Goal: Information Seeking & Learning: Learn about a topic

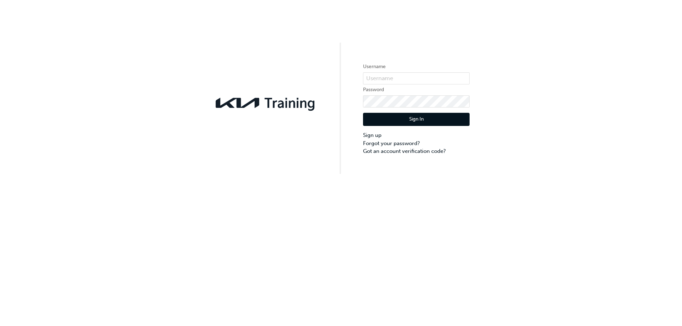
click at [377, 85] on form "Username Password Sign In Sign up Forgot your password? Got an account verifica…" at bounding box center [416, 108] width 106 height 93
paste input "KAU84506J8"
type input "KAU84506J8"
click at [409, 124] on button "Sign In" at bounding box center [416, 119] width 106 height 13
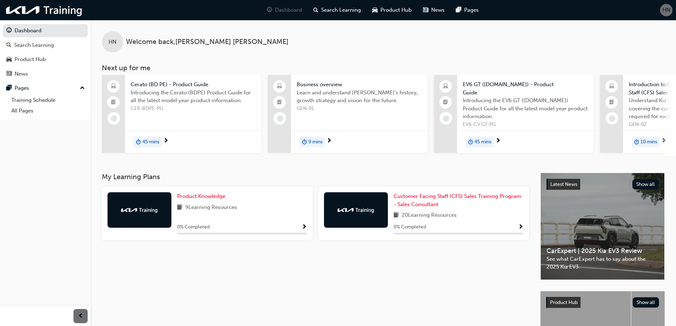
click at [303, 228] on span "Show Progress" at bounding box center [304, 227] width 5 height 6
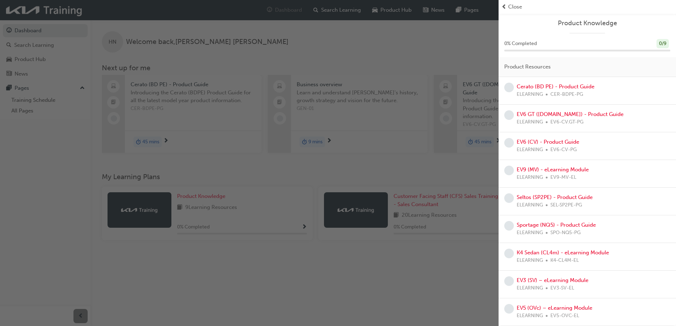
click at [538, 83] on div "Cerato (BD PE) - Product Guide ELEARNING CER-BDPE-PG" at bounding box center [556, 91] width 78 height 16
click at [537, 86] on link "Cerato (BD PE) - Product Guide" at bounding box center [556, 86] width 78 height 6
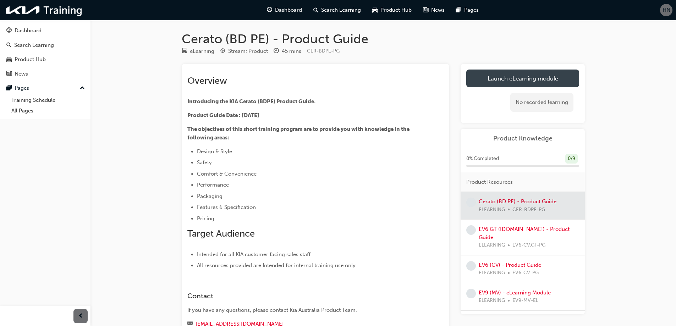
click at [505, 83] on link "Launch eLearning module" at bounding box center [522, 79] width 113 height 18
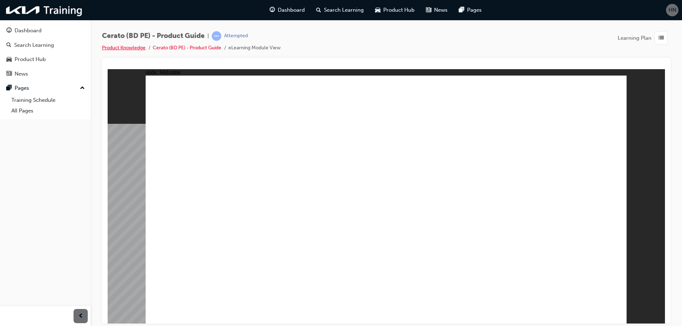
click at [129, 48] on link "Product Knowledge" at bounding box center [124, 48] width 44 height 6
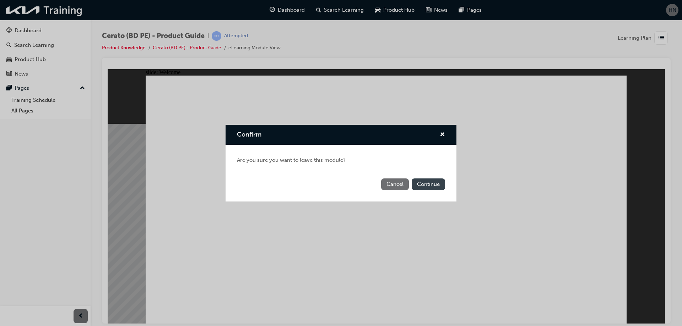
click at [420, 183] on button "Continue" at bounding box center [427, 185] width 33 height 12
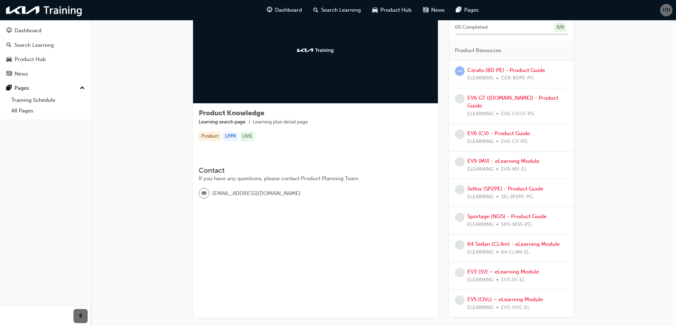
scroll to position [4, 0]
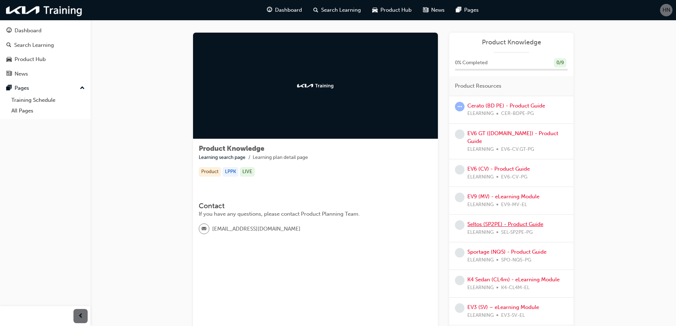
click at [498, 221] on link "Seltos (SP2PE) - Product Guide" at bounding box center [506, 224] width 76 height 6
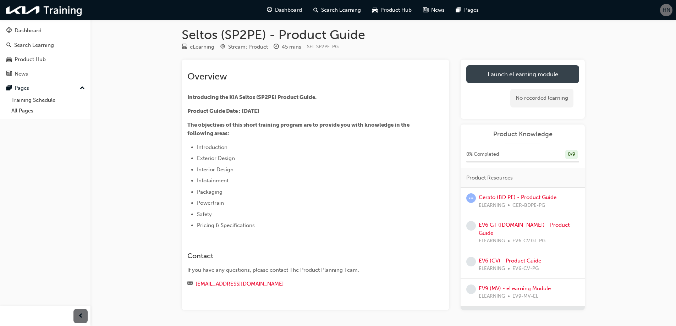
click at [526, 79] on link "Launch eLearning module" at bounding box center [522, 74] width 113 height 18
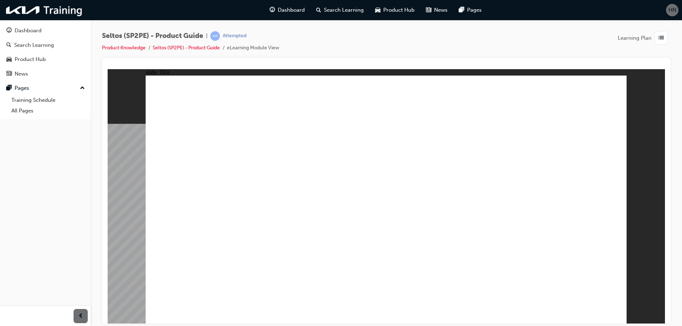
click at [108, 69] on image at bounding box center [108, 69] width 0 height 0
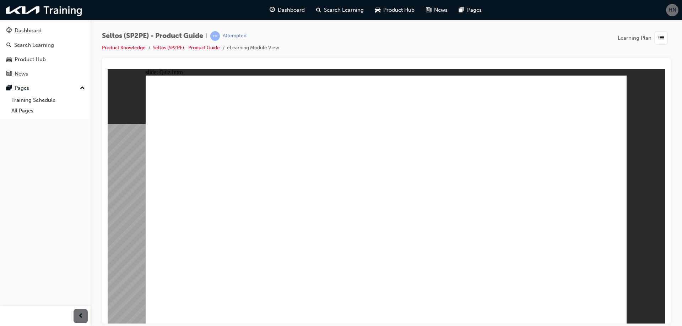
radio input "true"
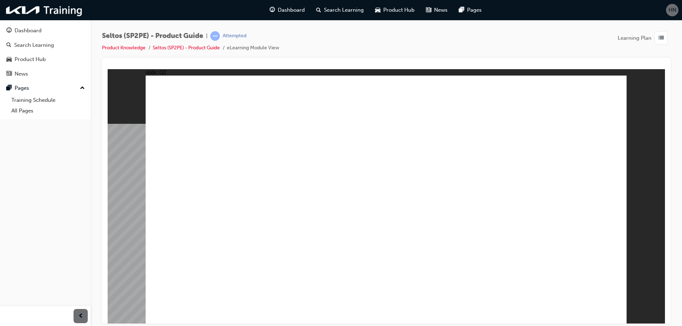
radio input "true"
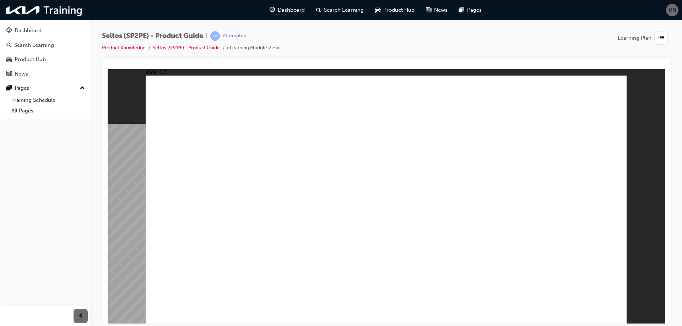
radio input "true"
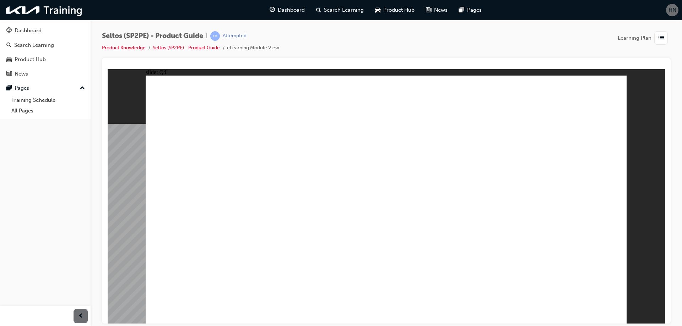
radio input "true"
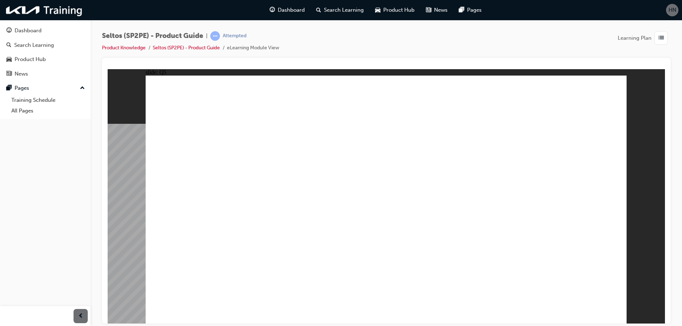
radio input "true"
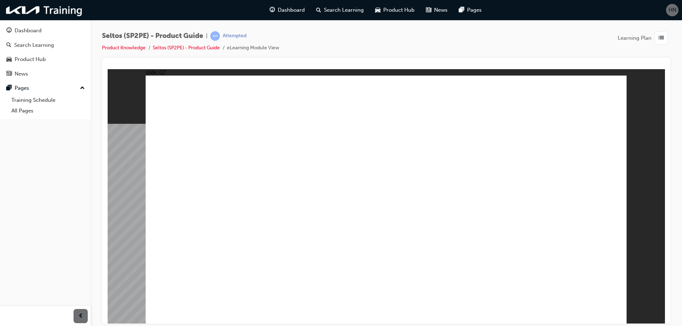
radio input "true"
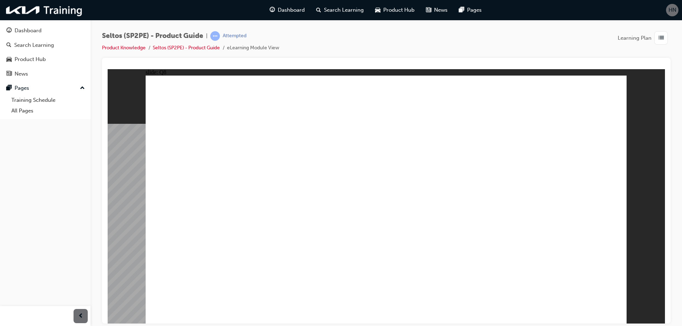
radio input "true"
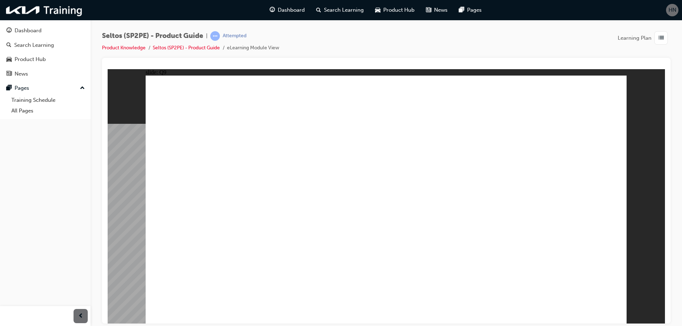
radio input "true"
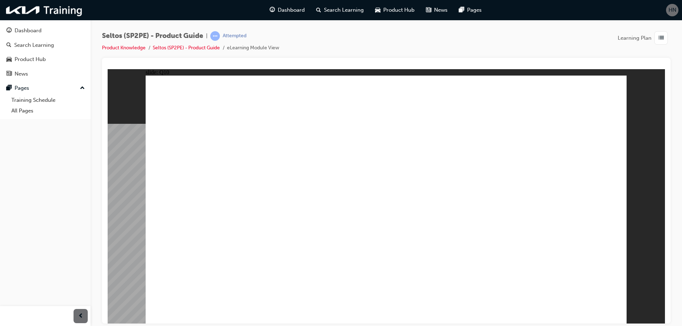
radio input "true"
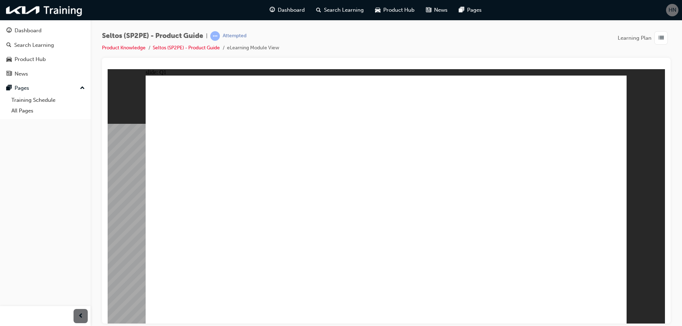
radio input "true"
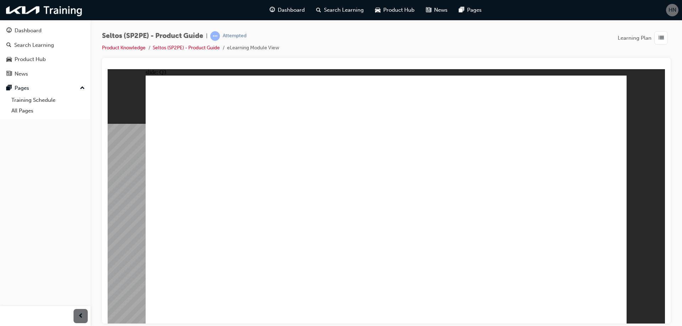
radio input "true"
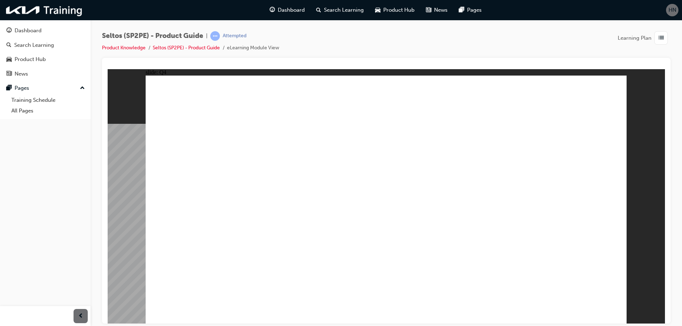
radio input "true"
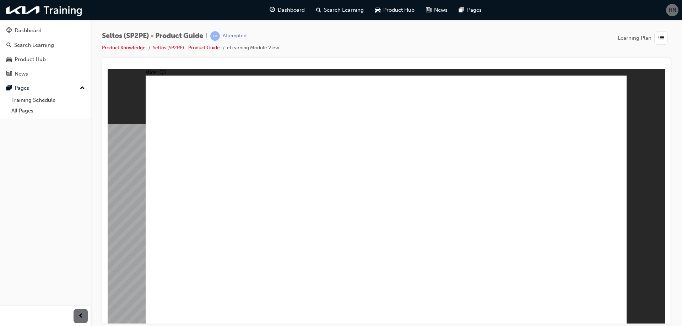
radio input "true"
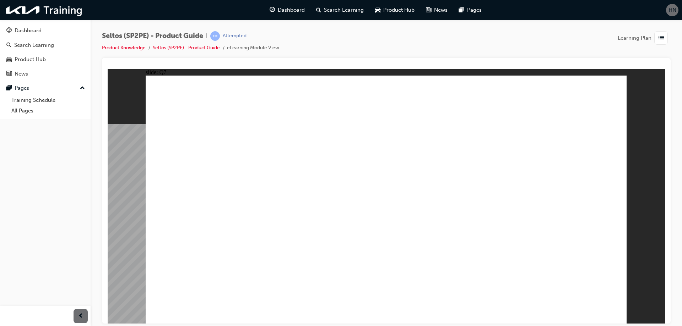
radio input "true"
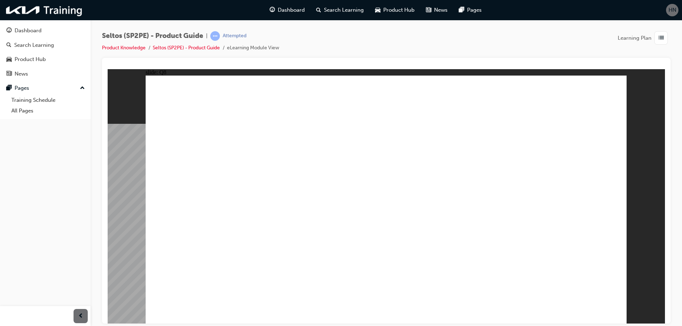
radio input "true"
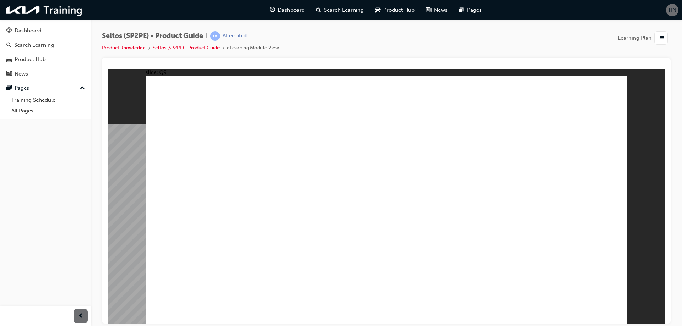
radio input "true"
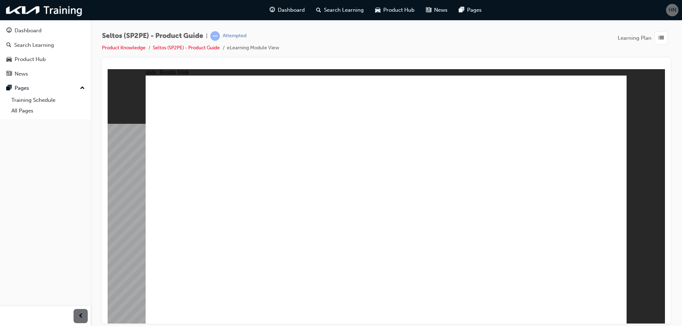
radio input "true"
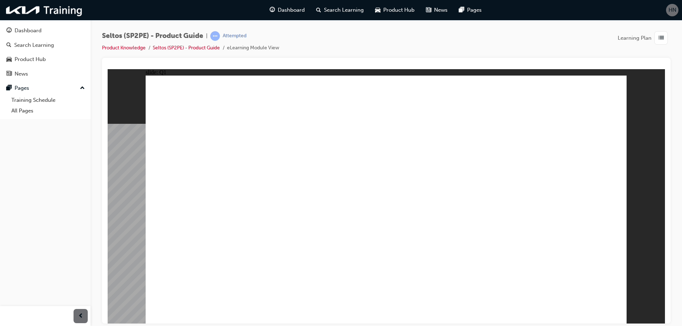
radio input "true"
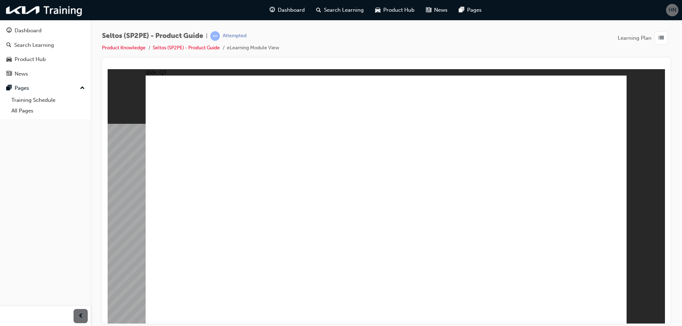
radio input "true"
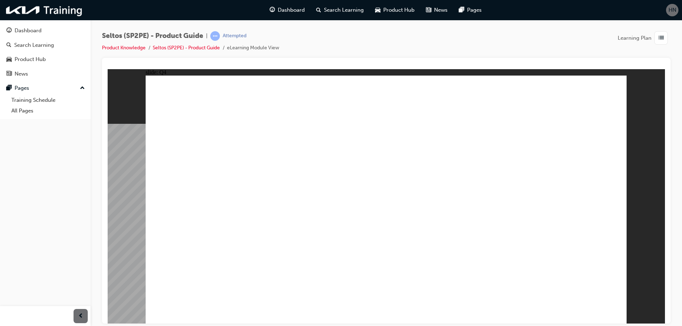
radio input "true"
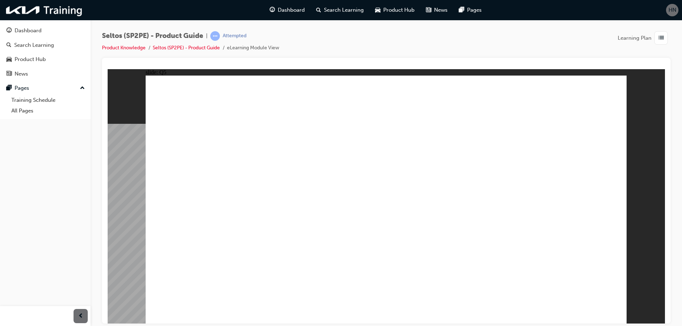
radio input "true"
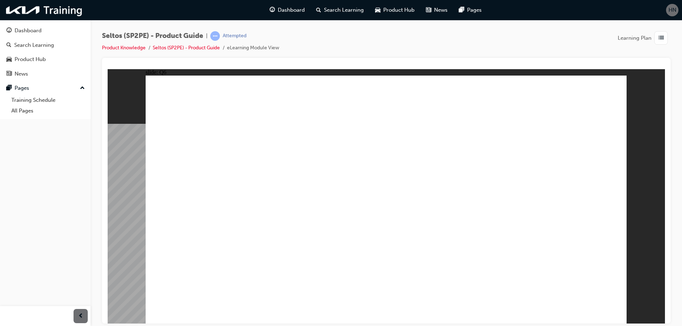
radio input "true"
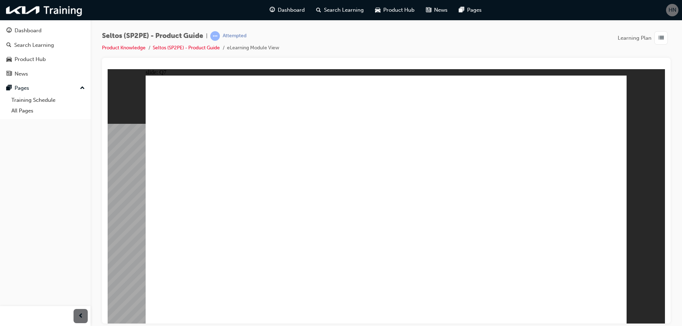
radio input "true"
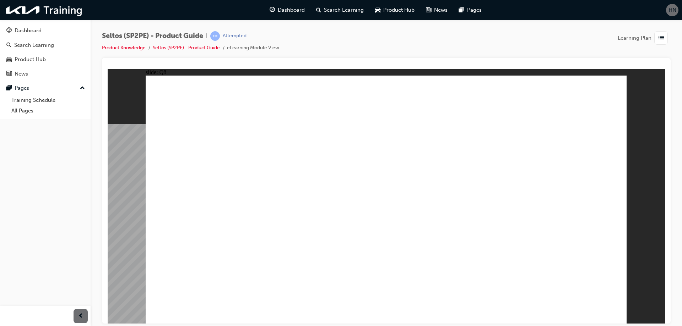
click at [561, 305] on div "Rectangle Group Rectangle 2 Line 2 Menu Resources Question 8 Line 3 Rectangle 3…" at bounding box center [386, 202] width 481 height 255
radio input "true"
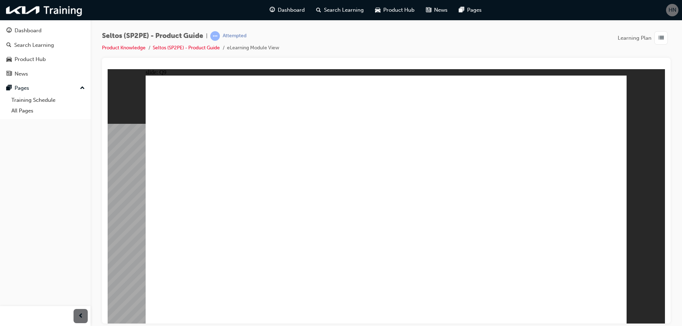
radio input "true"
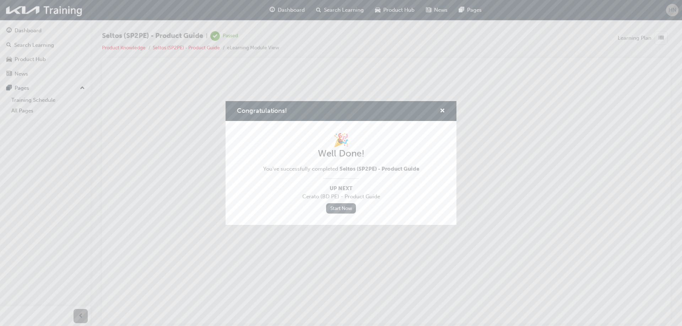
click at [346, 207] on link "Start Now" at bounding box center [341, 208] width 30 height 10
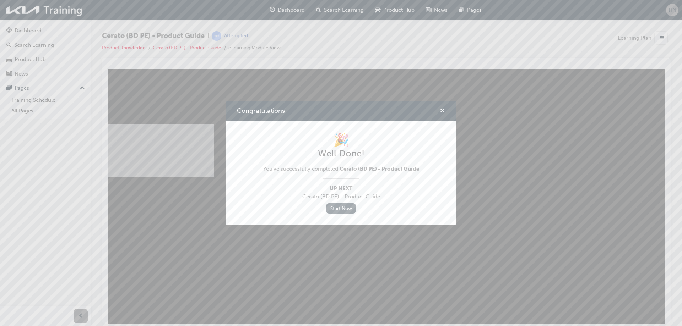
click at [337, 209] on link "Start Now" at bounding box center [341, 208] width 30 height 10
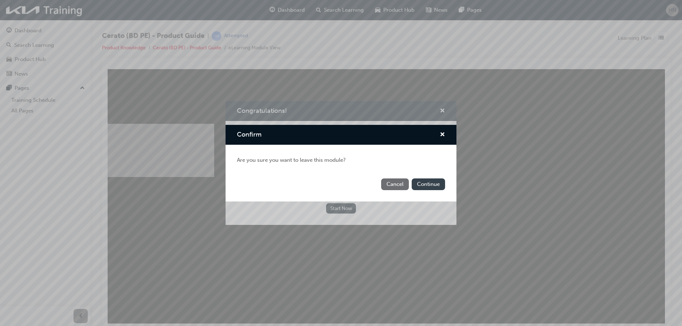
click at [425, 188] on button "Continue" at bounding box center [427, 185] width 33 height 12
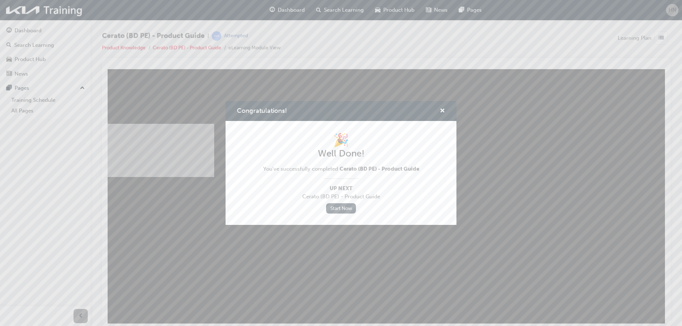
click at [342, 208] on link "Start Now" at bounding box center [341, 208] width 30 height 10
click at [343, 207] on link "Start Now" at bounding box center [341, 208] width 30 height 10
click at [438, 110] on div "Congratulations!" at bounding box center [439, 111] width 11 height 9
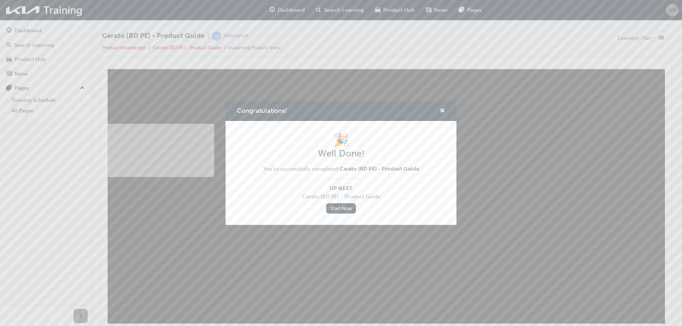
click at [438, 110] on div "Congratulations!" at bounding box center [439, 111] width 11 height 9
click at [442, 110] on span "cross-icon" at bounding box center [441, 111] width 5 height 6
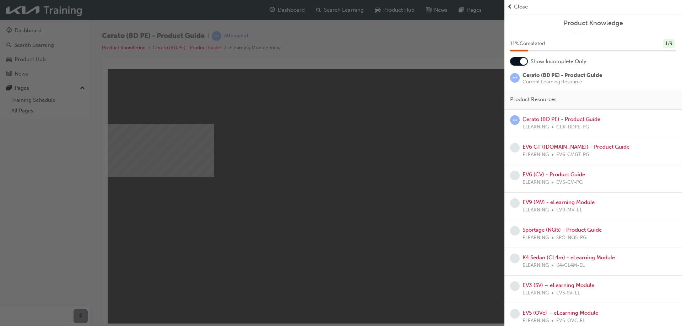
click at [514, 8] on span "Close" at bounding box center [521, 7] width 14 height 8
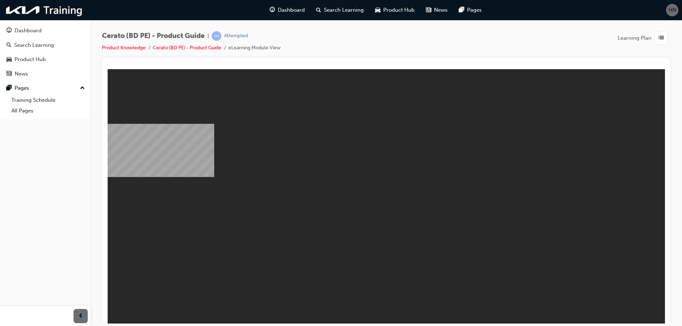
click at [324, 143] on body "Kia Cerato Product Guide You are offline. Trying to reconnect... M M" at bounding box center [386, 196] width 557 height 255
click at [380, 126] on body "Kia Cerato Product Guide You are offline. Trying to reconnect... M M" at bounding box center [386, 196] width 557 height 255
click at [417, 229] on body "Kia Cerato Product Guide You are offline. Trying to reconnect... M M" at bounding box center [386, 196] width 557 height 255
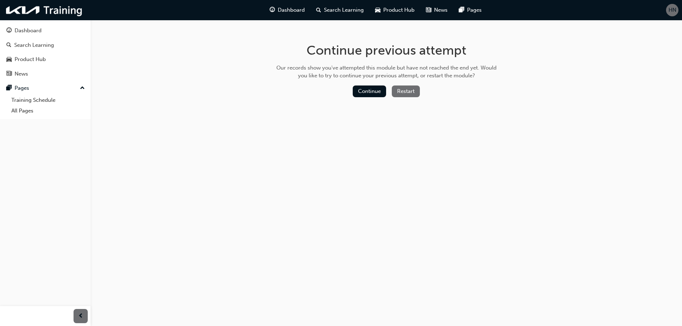
click at [399, 92] on button "Restart" at bounding box center [406, 92] width 28 height 12
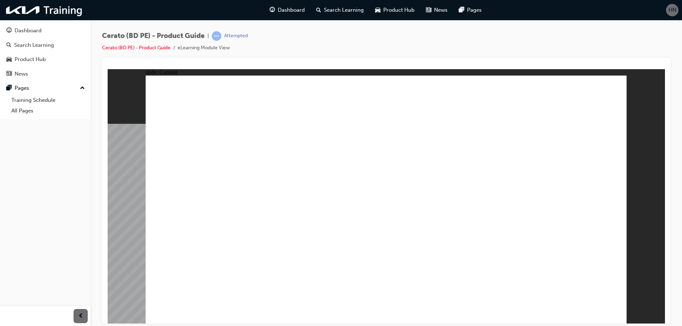
click at [108, 69] on image at bounding box center [108, 69] width 0 height 0
radio input "true"
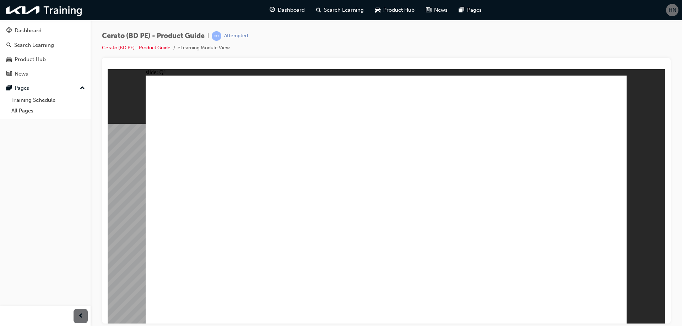
radio input "true"
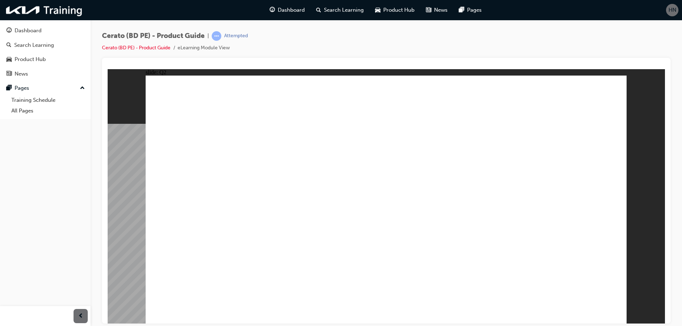
radio input "true"
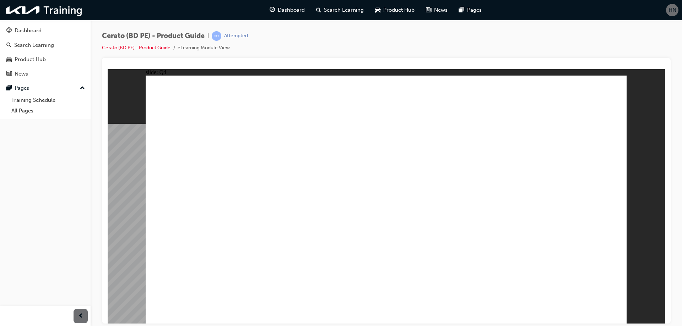
radio input "false"
radio input "true"
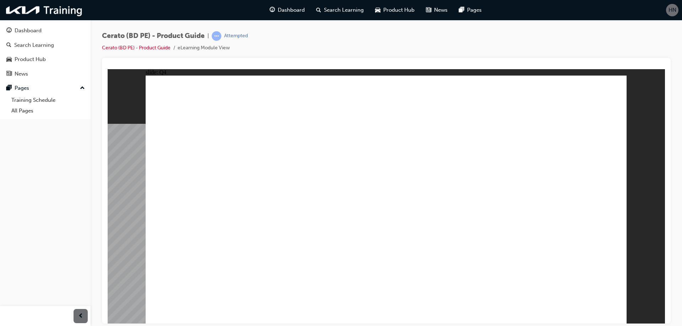
radio input "true"
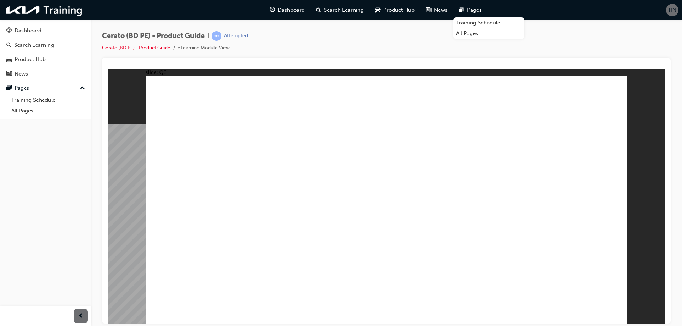
drag, startPoint x: 412, startPoint y: 187, endPoint x: 444, endPoint y: 223, distance: 47.8
radio input "true"
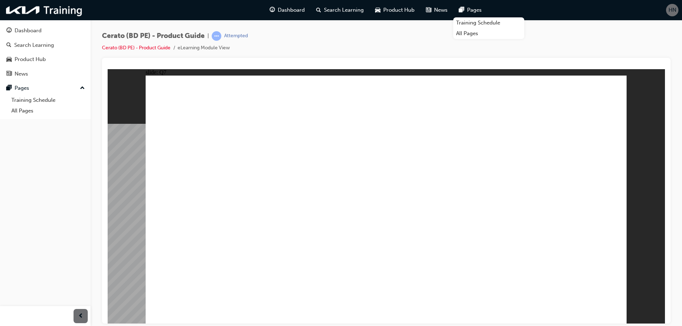
radio input "false"
radio input "true"
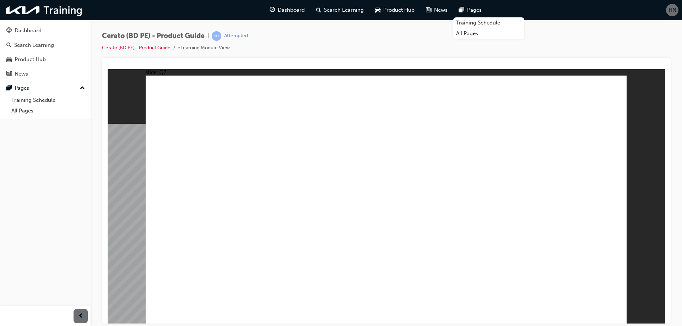
radio input "true"
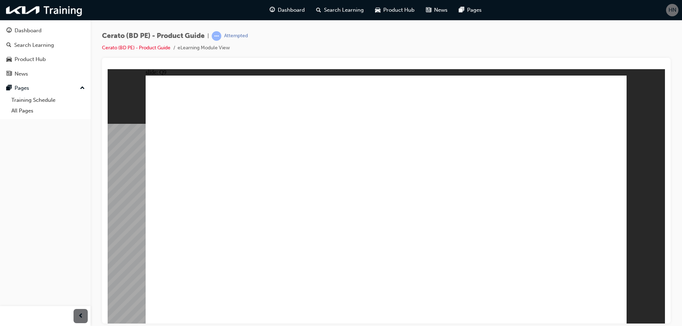
radio input "true"
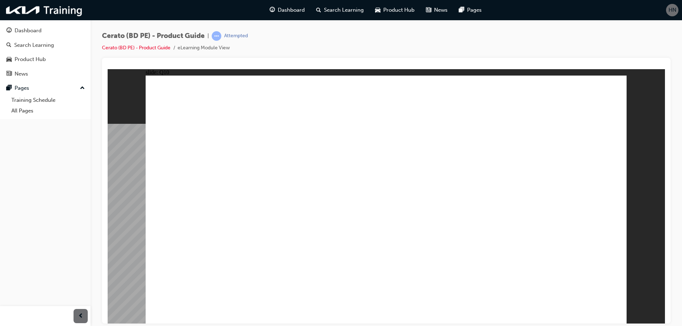
radio input "true"
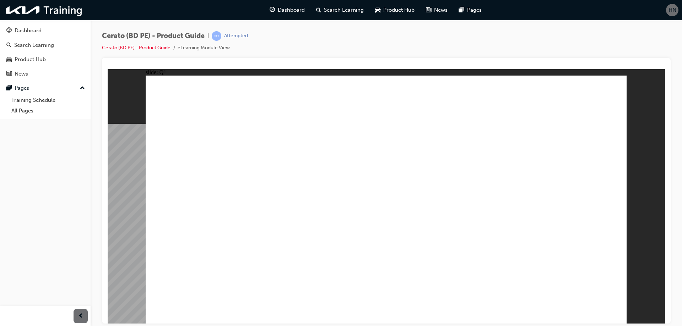
radio input "true"
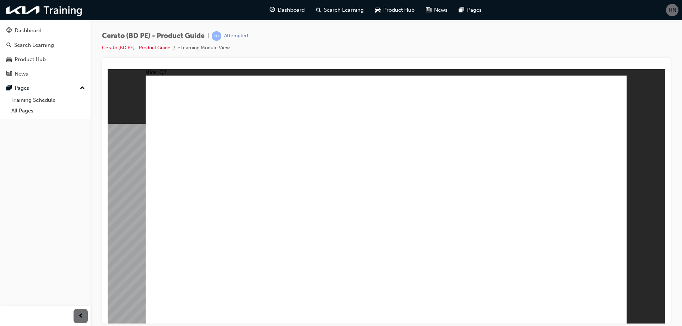
radio input "true"
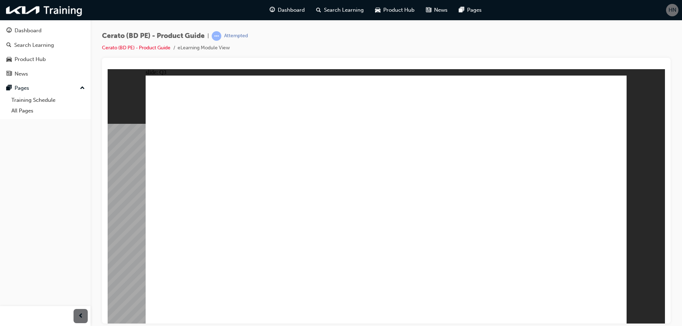
radio input "true"
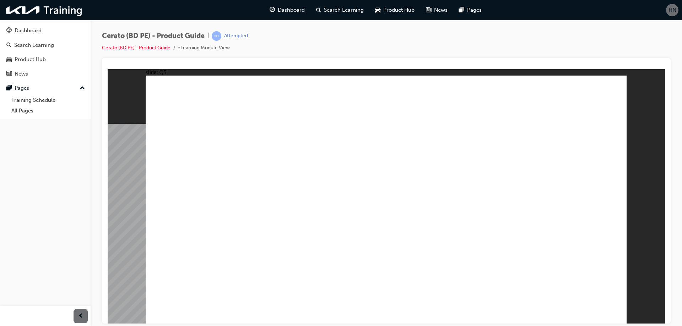
radio input "true"
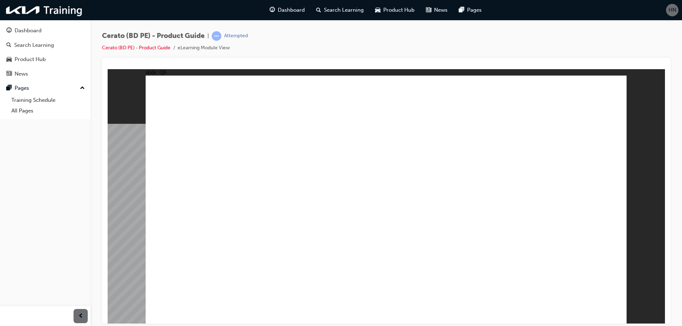
radio input "true"
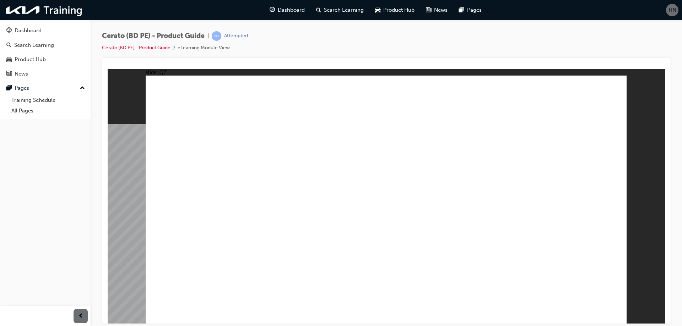
radio input "true"
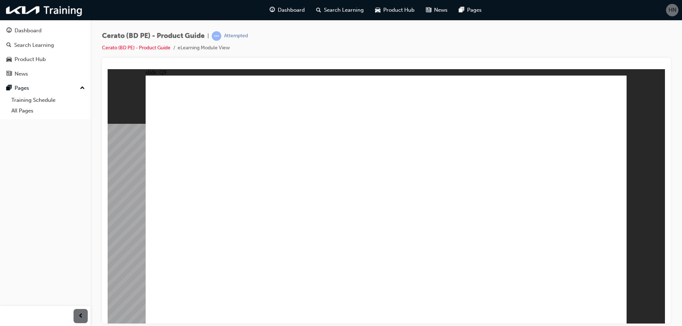
radio input "true"
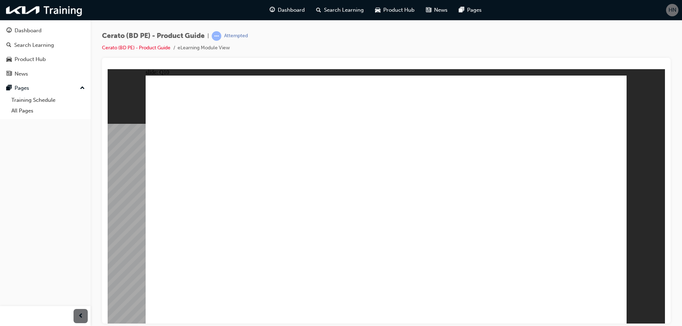
drag, startPoint x: 325, startPoint y: 183, endPoint x: 242, endPoint y: 162, distance: 85.6
drag, startPoint x: 288, startPoint y: 164, endPoint x: 149, endPoint y: 149, distance: 139.2
drag, startPoint x: 164, startPoint y: 154, endPoint x: 275, endPoint y: 163, distance: 111.8
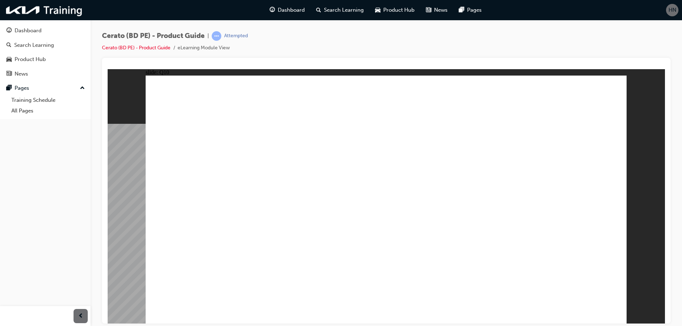
radio input "true"
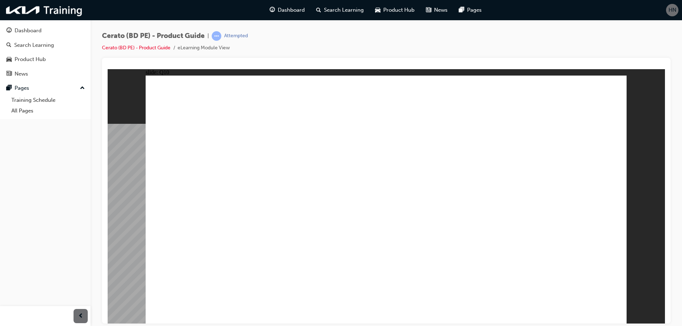
radio input "true"
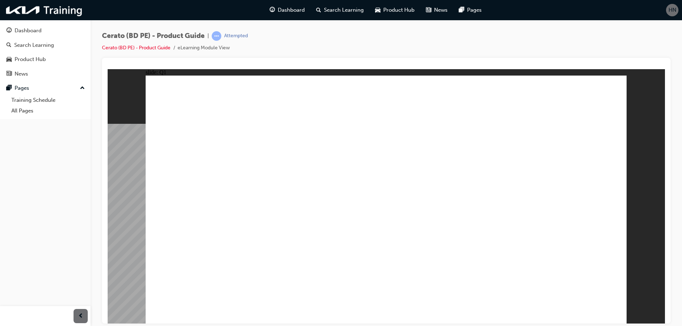
radio input "true"
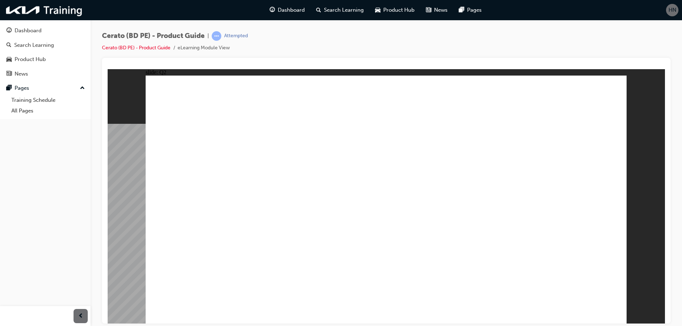
radio input "true"
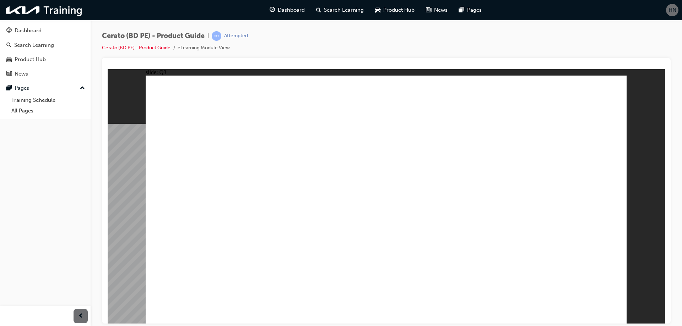
radio input "true"
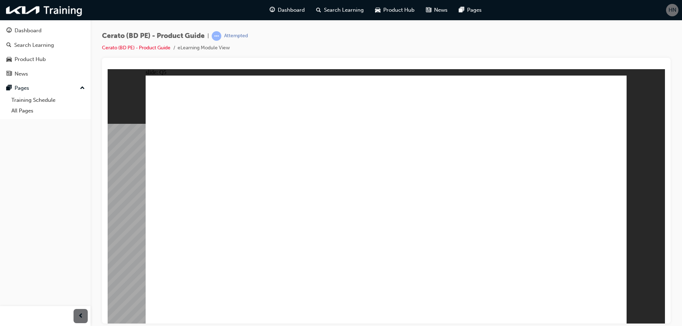
radio input "true"
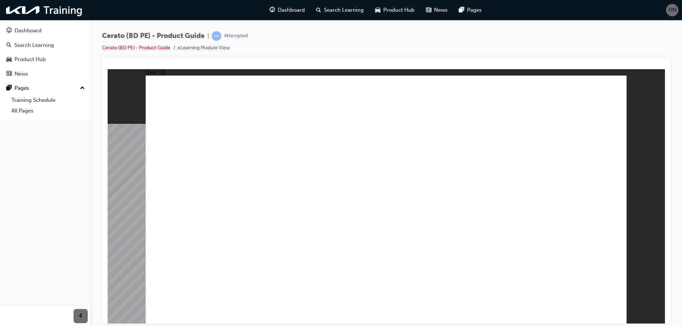
radio input "true"
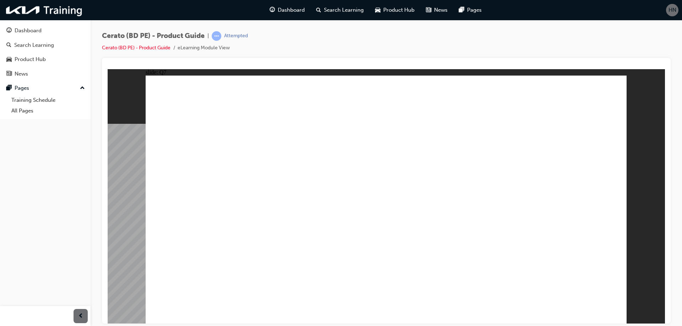
radio input "true"
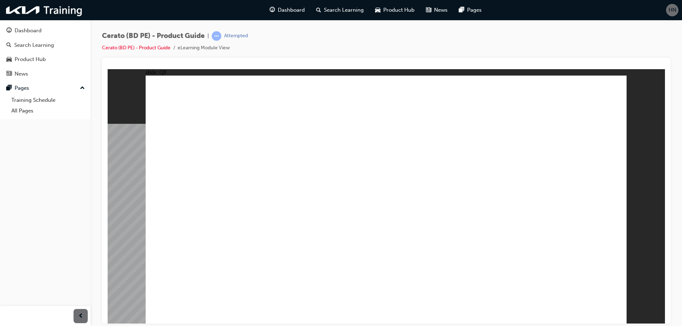
radio input "true"
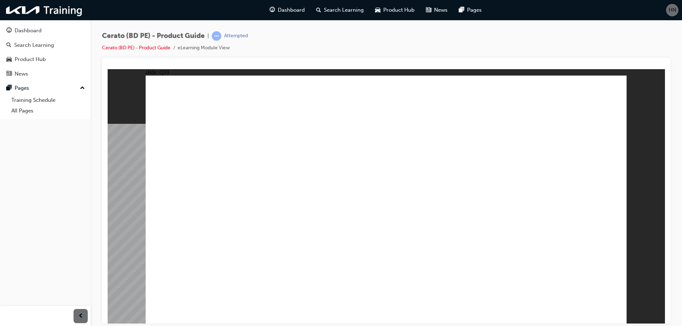
radio input "false"
radio input "true"
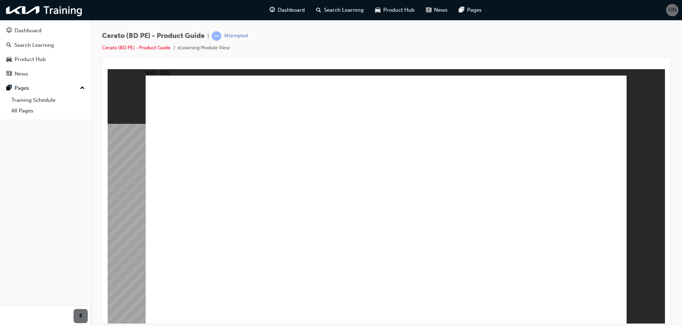
radio input "false"
radio input "true"
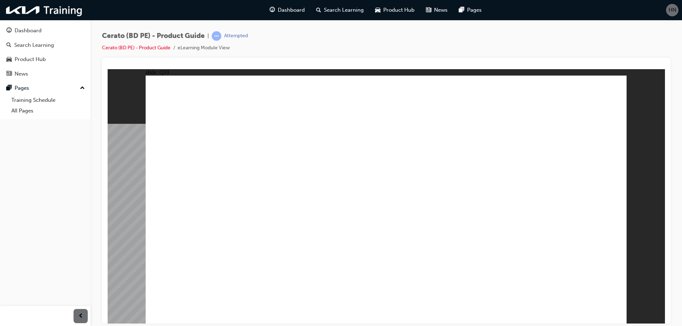
radio input "true"
radio input "false"
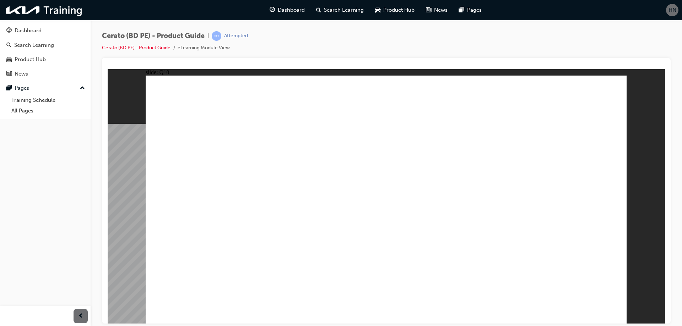
radio input "false"
radio input "true"
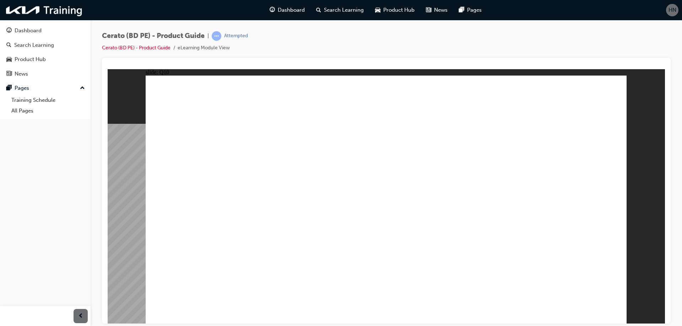
radio input "true"
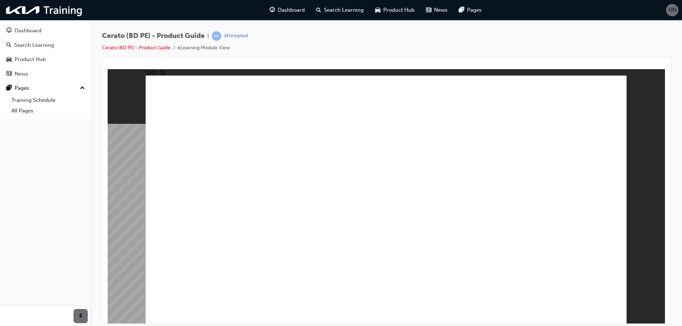
radio input "true"
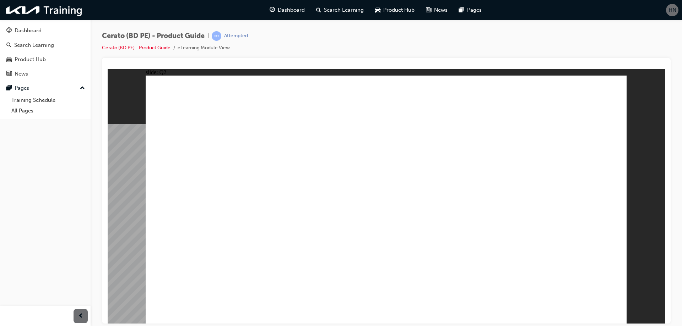
radio input "true"
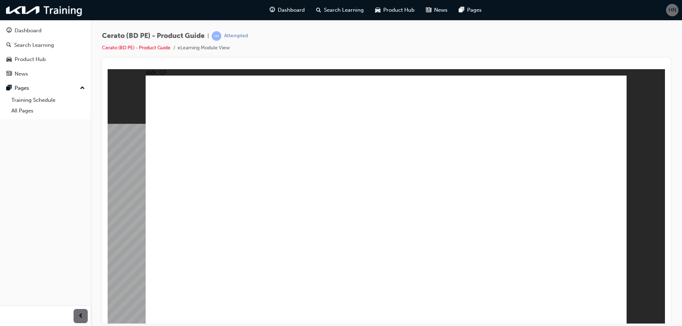
drag, startPoint x: 275, startPoint y: 160, endPoint x: 240, endPoint y: 155, distance: 35.2
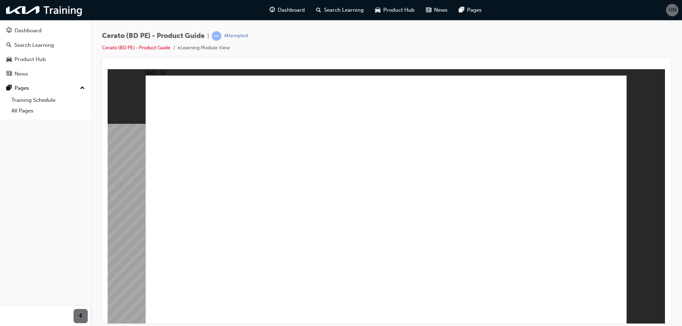
radio input "true"
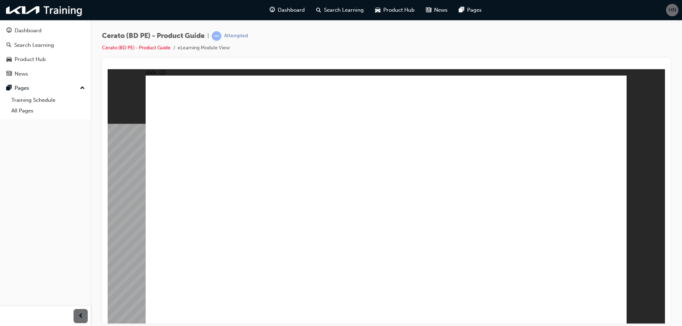
radio input "true"
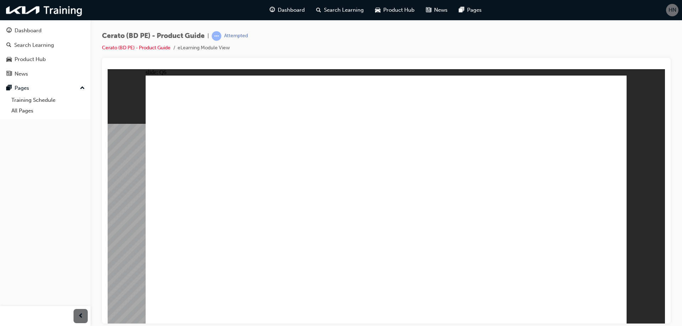
radio input "true"
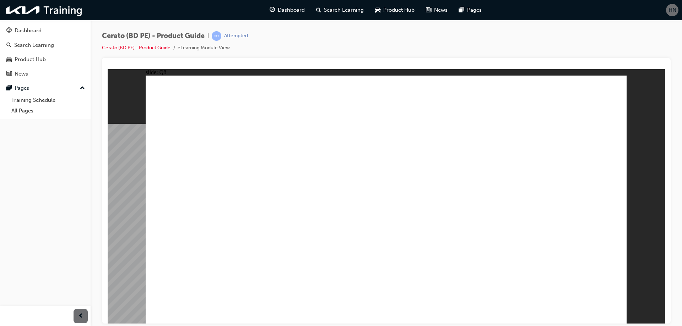
radio input "true"
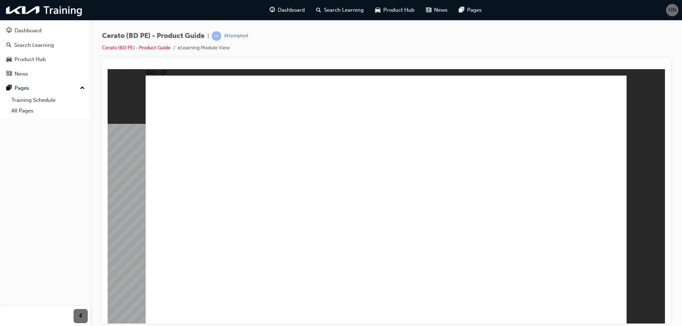
radio input "true"
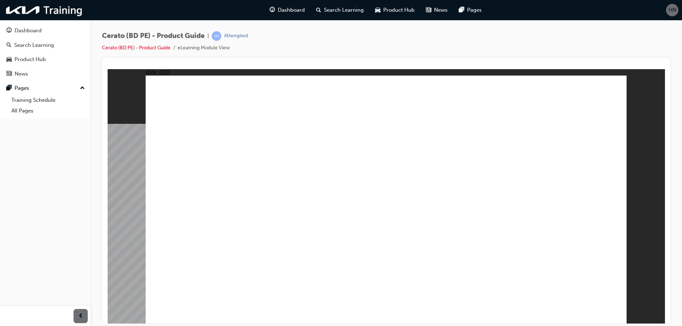
click at [108, 69] on image at bounding box center [108, 69] width 0 height 0
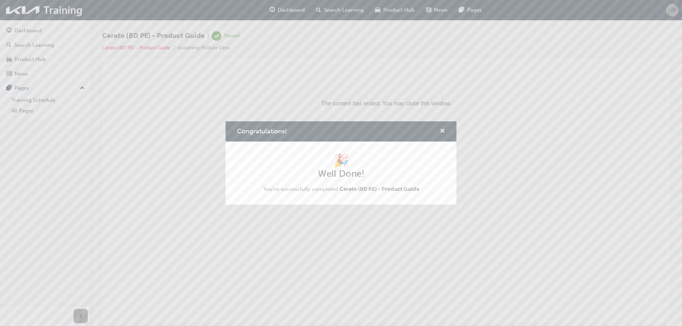
click at [441, 129] on span "cross-icon" at bounding box center [441, 132] width 5 height 6
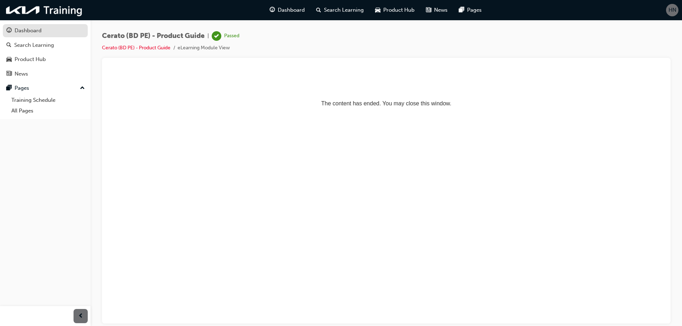
click at [39, 30] on div "Dashboard" at bounding box center [28, 31] width 27 height 8
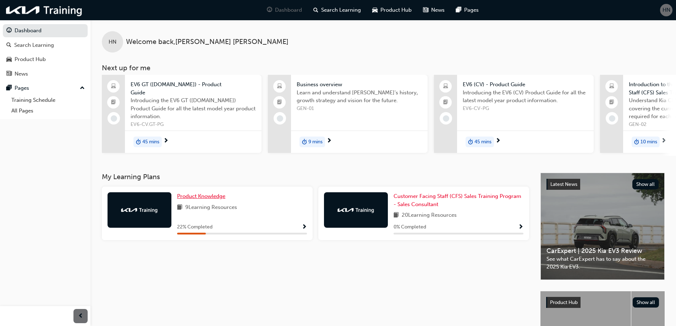
click at [212, 197] on span "Product Knowledge" at bounding box center [201, 196] width 48 height 6
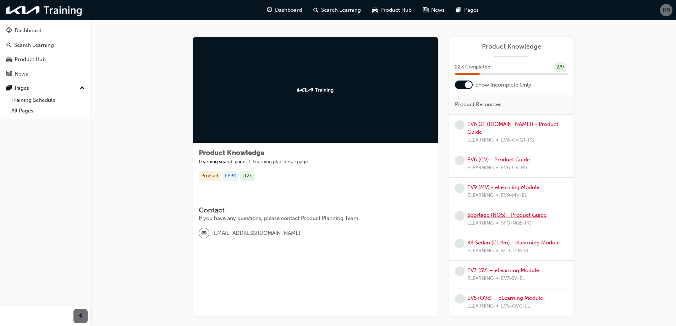
click at [497, 212] on link "Sportage (NQ5) - Product Guide" at bounding box center [507, 215] width 79 height 6
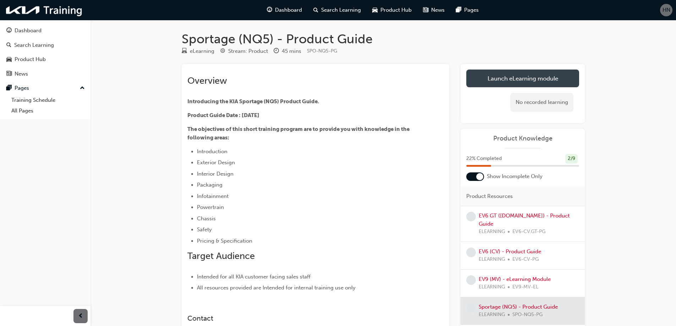
click at [491, 83] on link "Launch eLearning module" at bounding box center [522, 79] width 113 height 18
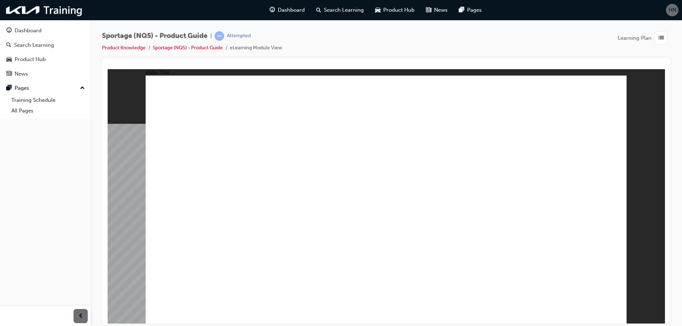
click at [108, 69] on image at bounding box center [108, 69] width 0 height 0
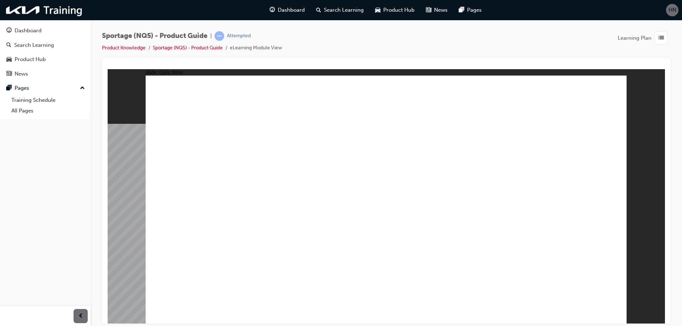
radio input "true"
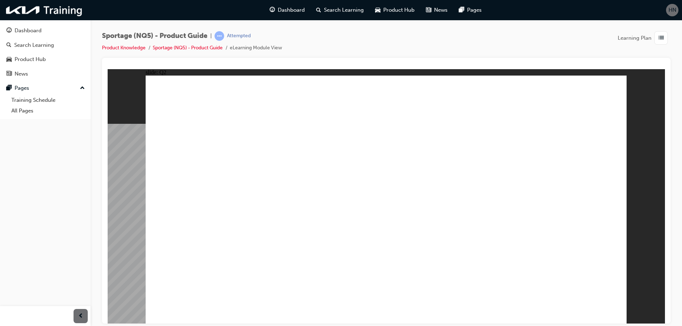
radio input "true"
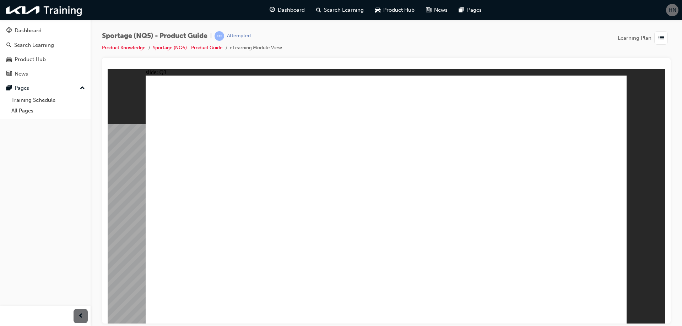
radio input "true"
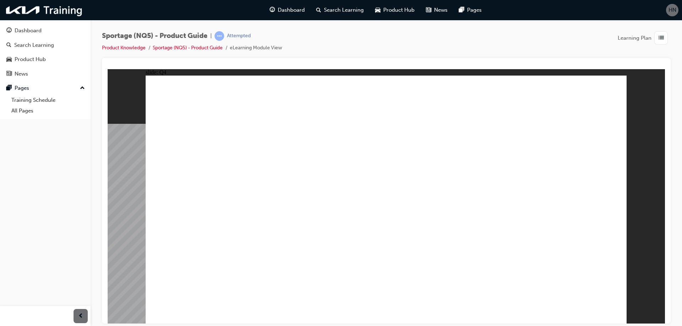
radio input "true"
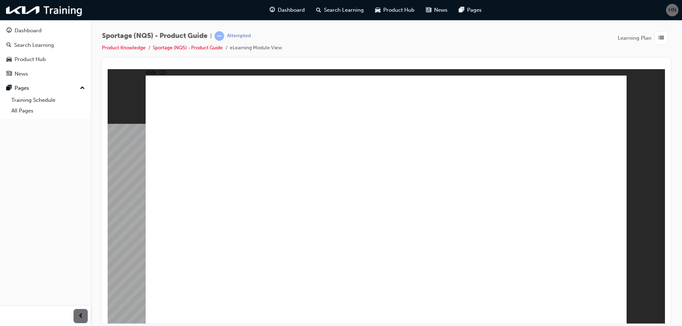
radio input "true"
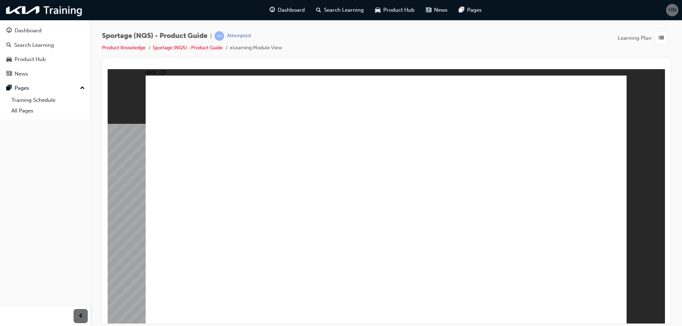
radio input "true"
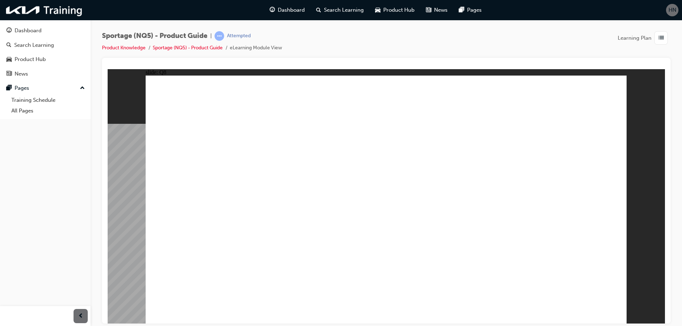
radio input "true"
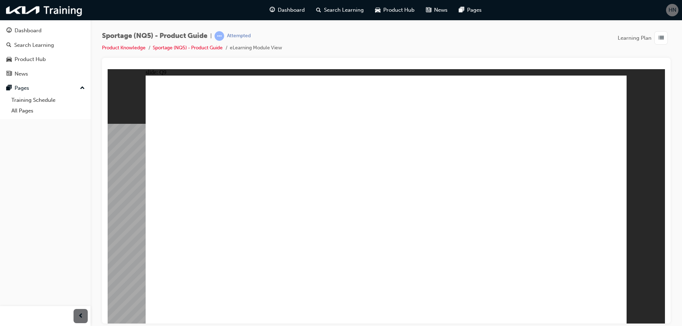
radio input "true"
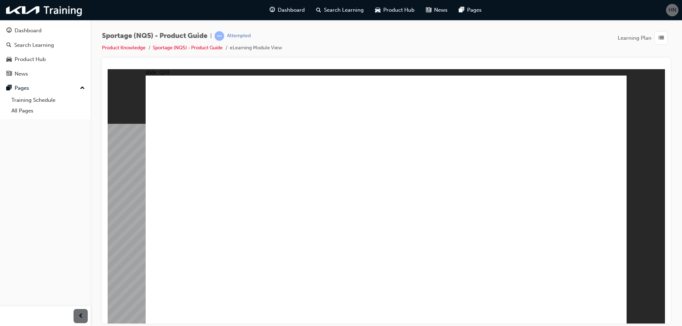
radio input "true"
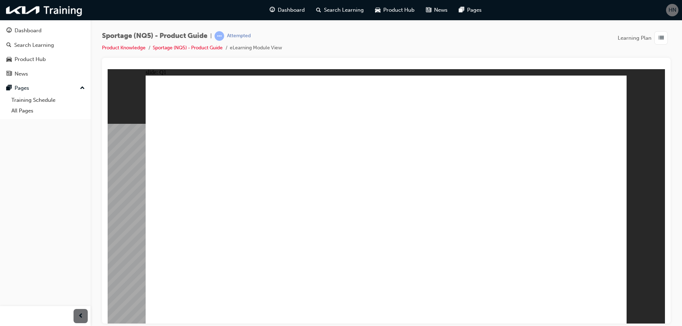
radio input "true"
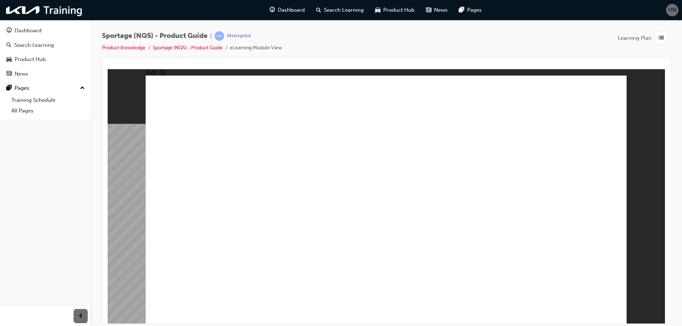
drag, startPoint x: 400, startPoint y: 229, endPoint x: 396, endPoint y: 229, distance: 4.3
radio input "true"
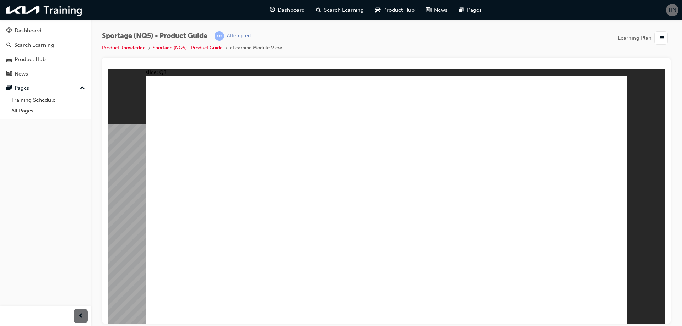
radio input "true"
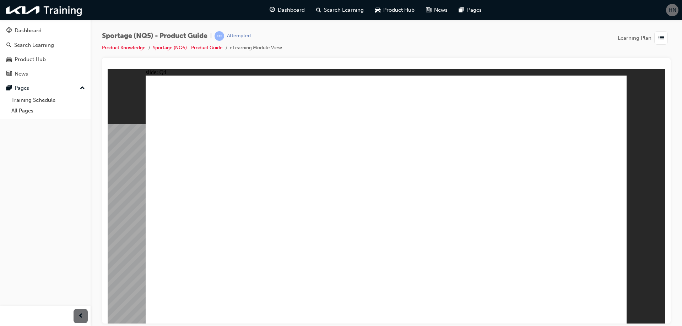
drag, startPoint x: 433, startPoint y: 255, endPoint x: 440, endPoint y: 256, distance: 6.5
radio input "true"
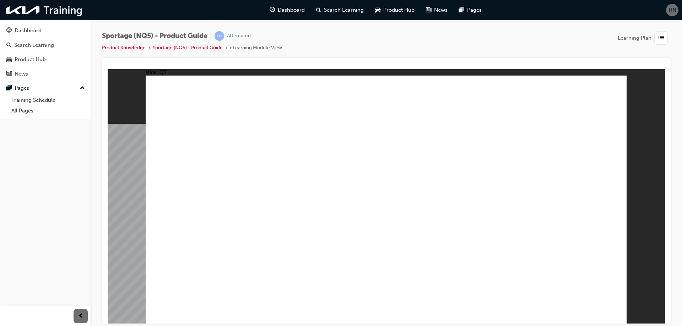
radio input "true"
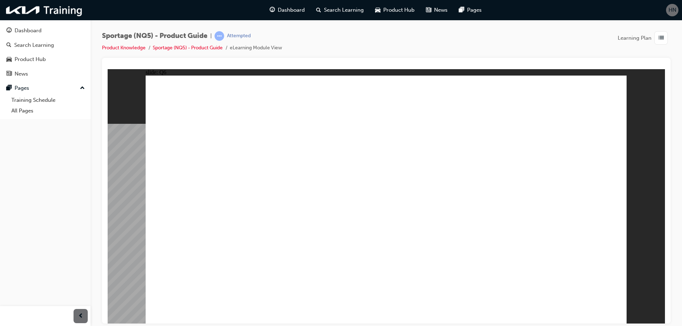
radio input "true"
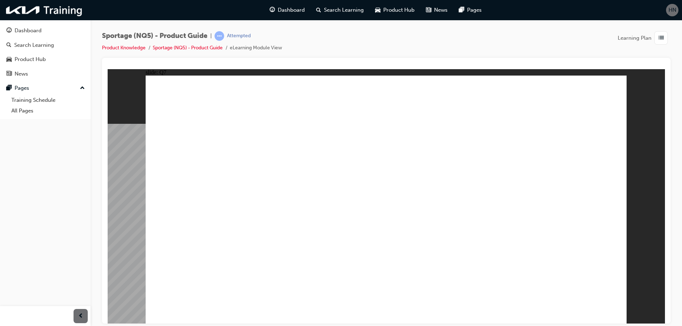
radio input "true"
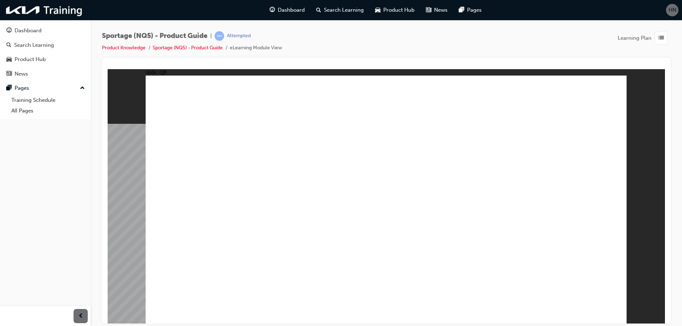
radio input "true"
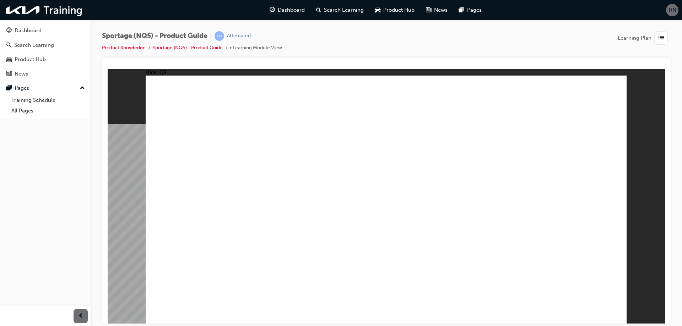
radio input "true"
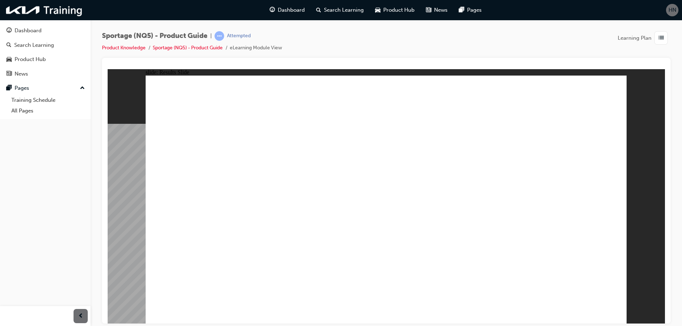
radio input "true"
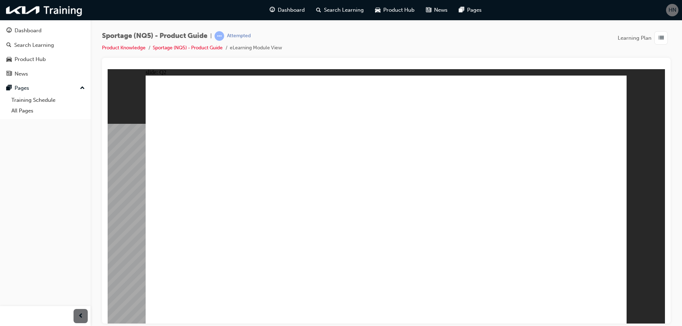
radio input "true"
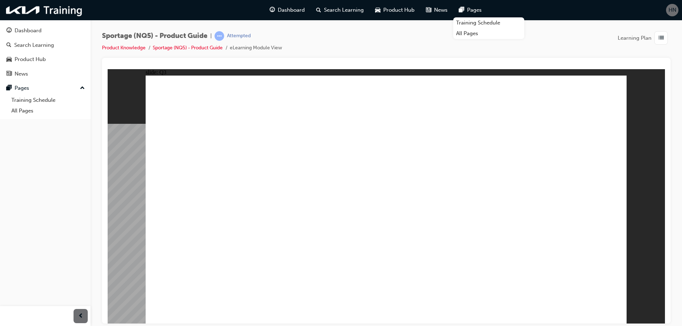
radio input "true"
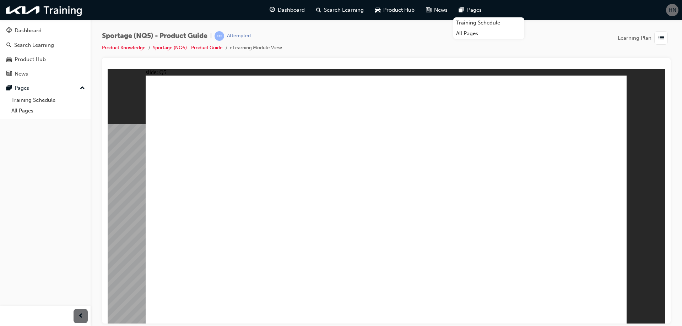
radio input "true"
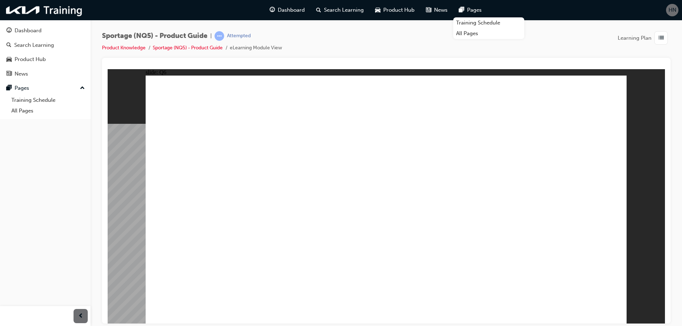
radio input "true"
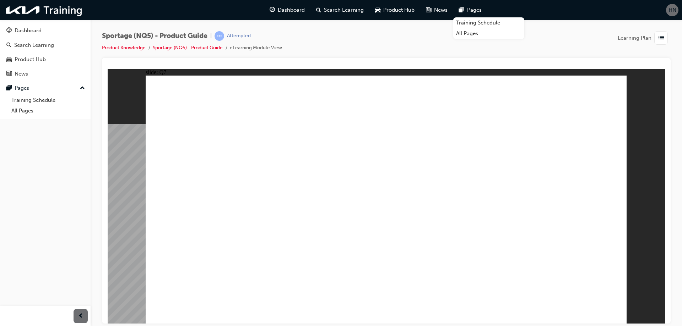
radio input "true"
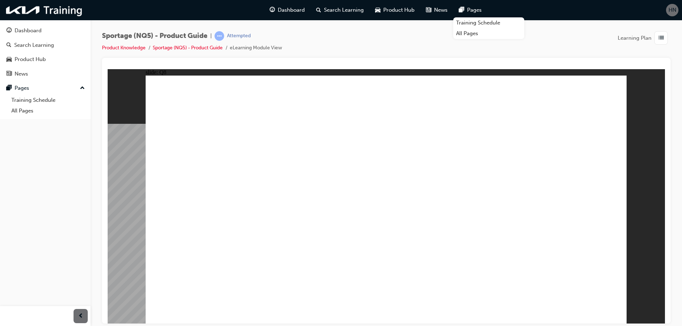
drag, startPoint x: 410, startPoint y: 224, endPoint x: 439, endPoint y: 236, distance: 31.5
radio input "true"
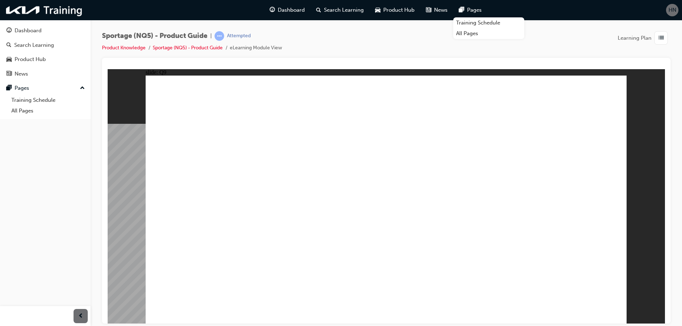
radio input "true"
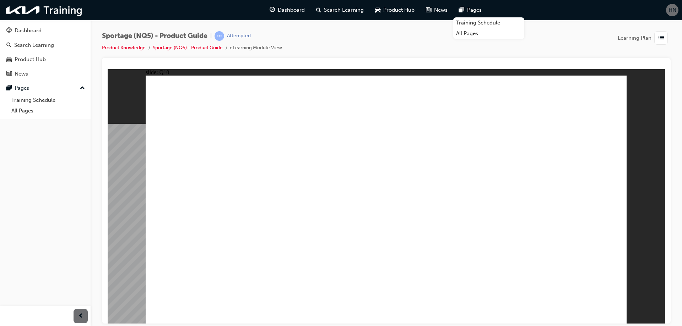
click at [108, 69] on image at bounding box center [108, 69] width 0 height 0
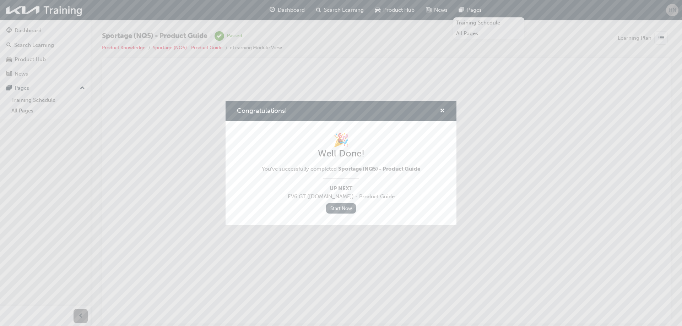
click at [341, 207] on link "Start Now" at bounding box center [341, 208] width 30 height 10
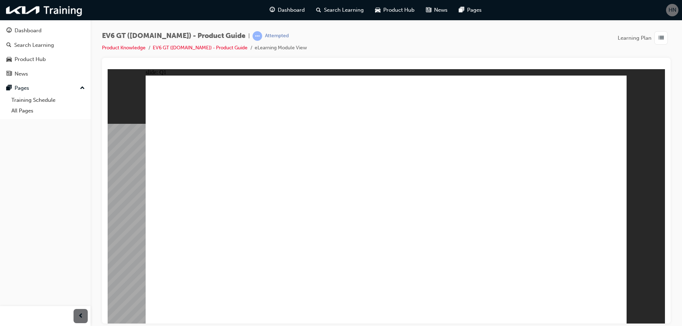
radio input "true"
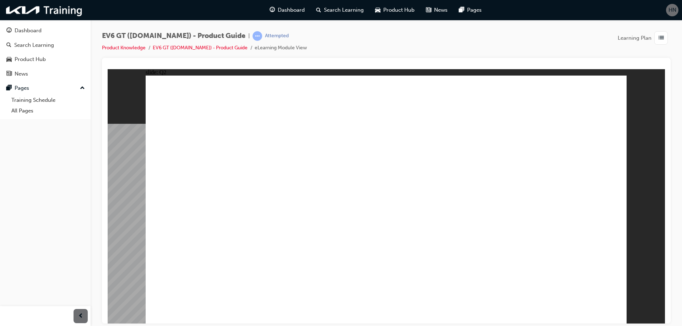
radio input "true"
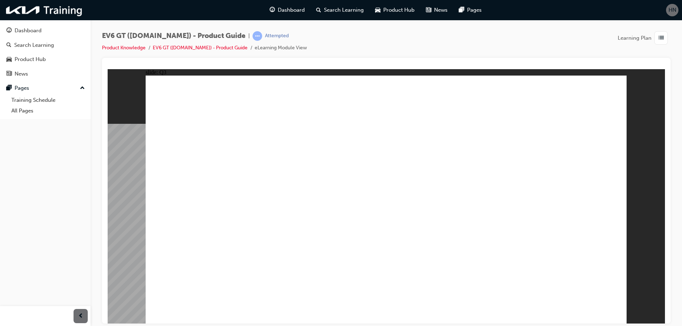
radio input "true"
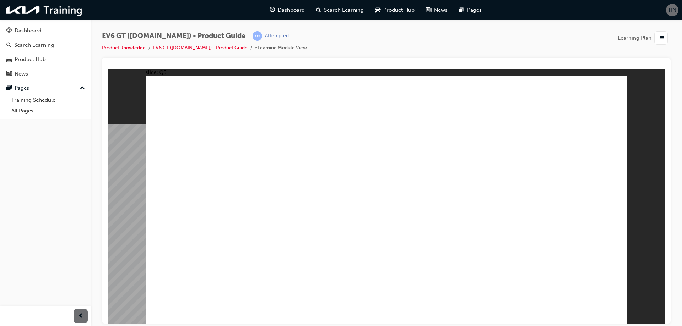
radio input "true"
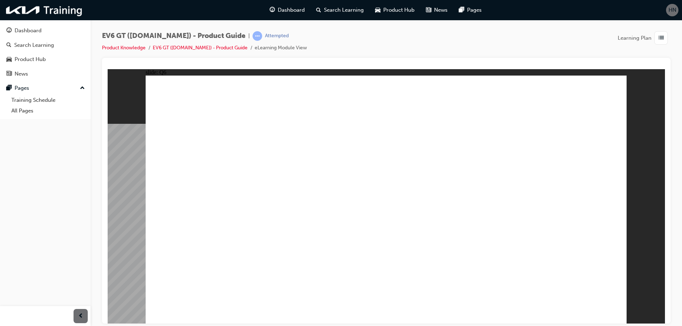
radio input "true"
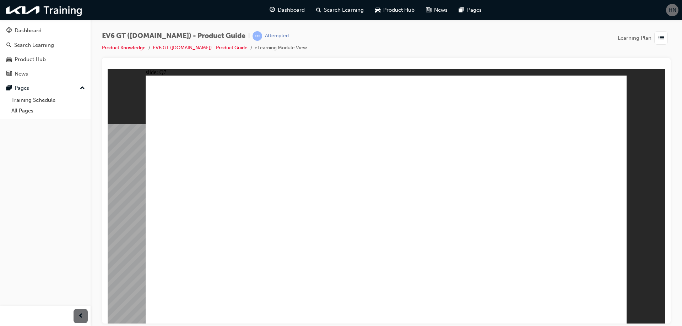
radio input "true"
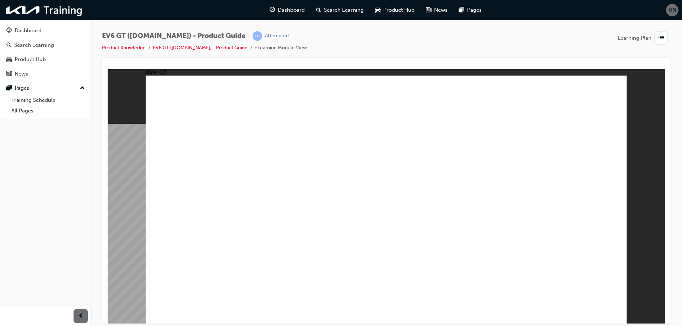
radio input "true"
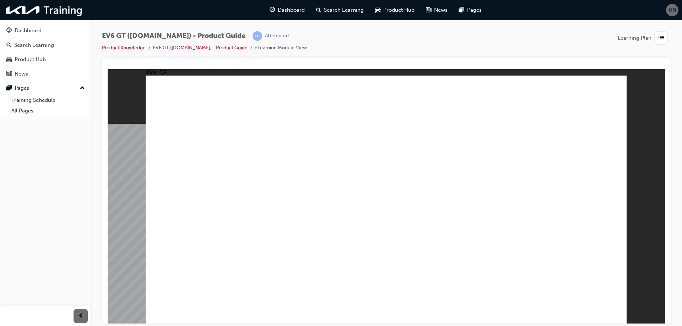
radio input "true"
radio input "false"
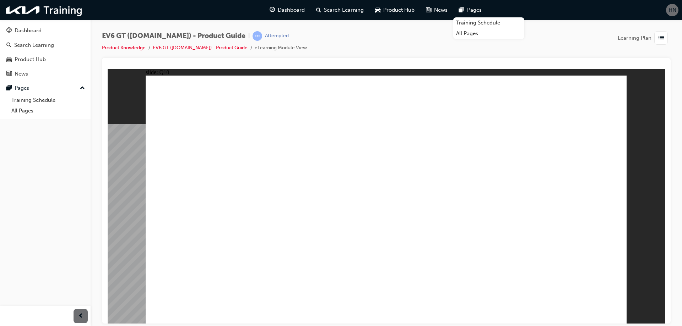
radio input "true"
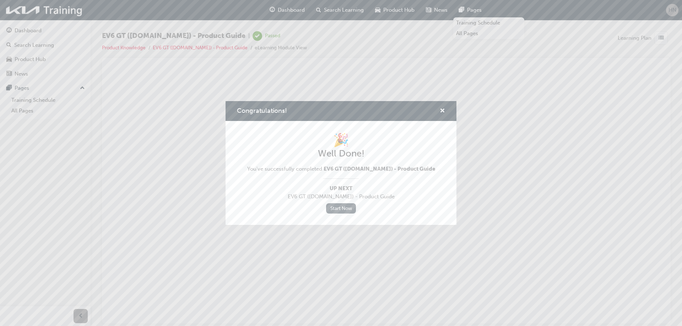
click at [344, 210] on link "Start Now" at bounding box center [341, 208] width 30 height 10
click at [347, 209] on link "Start Now" at bounding box center [341, 208] width 30 height 10
click at [439, 112] on span "cross-icon" at bounding box center [441, 111] width 5 height 6
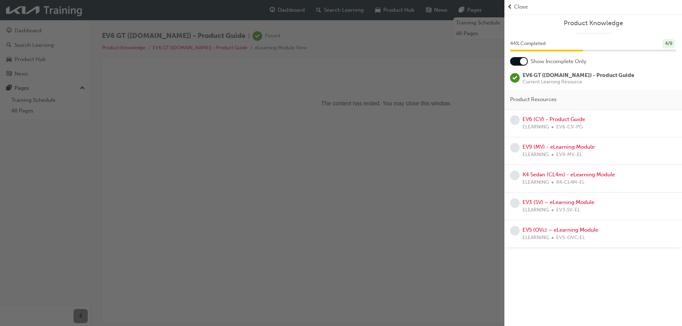
click at [394, 118] on div "button" at bounding box center [252, 163] width 504 height 326
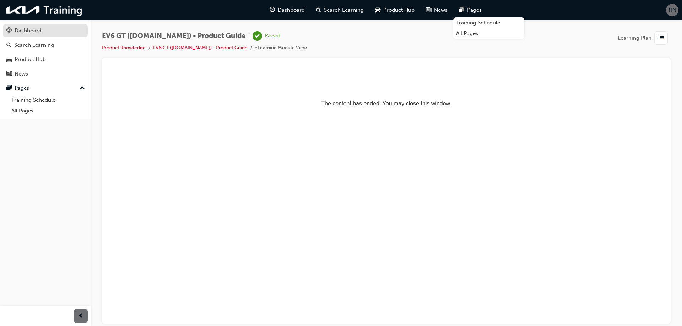
click at [25, 32] on div "Dashboard" at bounding box center [28, 31] width 27 height 8
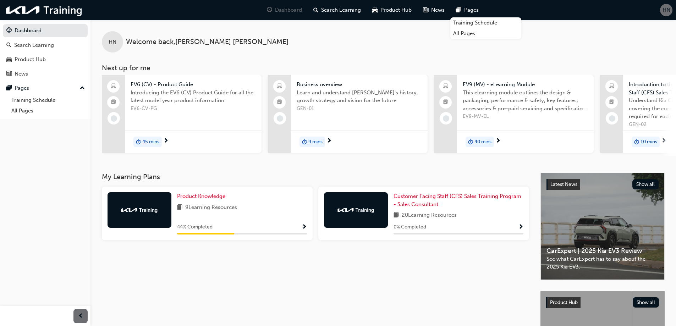
click at [305, 227] on span "Show Progress" at bounding box center [304, 227] width 5 height 6
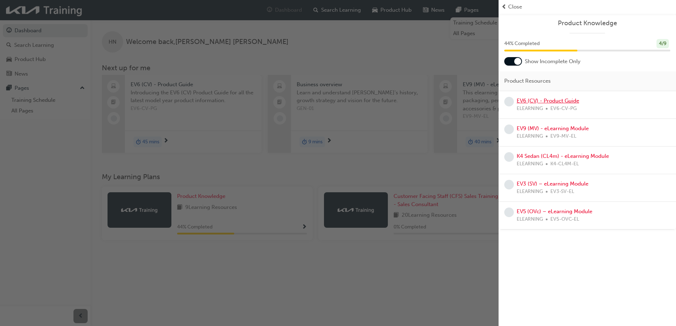
click at [546, 99] on link "EV6 (CV) - Product Guide" at bounding box center [548, 101] width 62 height 6
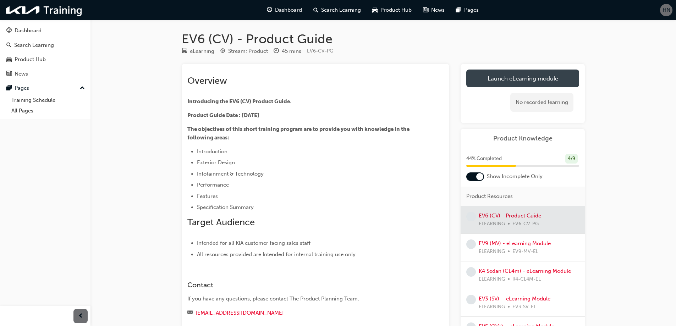
click at [531, 75] on link "Launch eLearning module" at bounding box center [522, 79] width 113 height 18
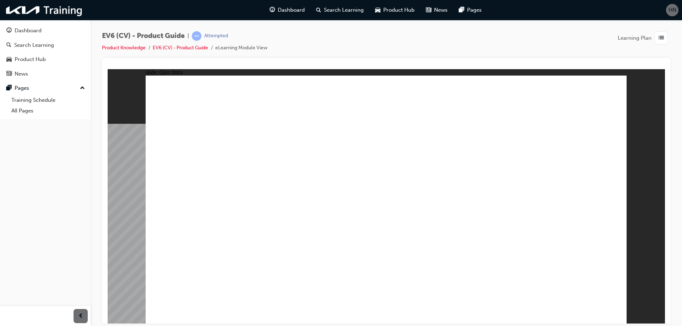
click at [108, 69] on image at bounding box center [108, 69] width 0 height 0
radio input "true"
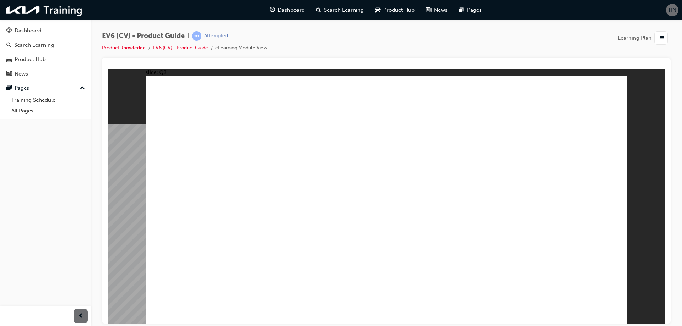
radio input "true"
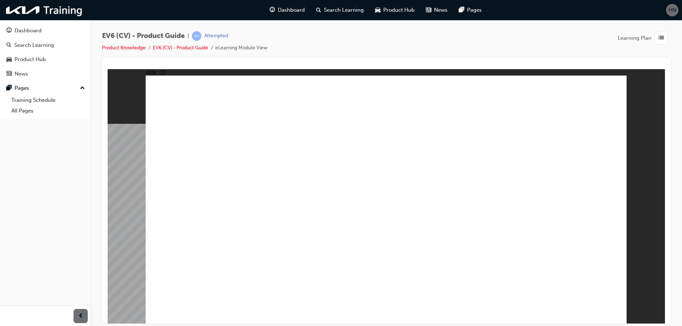
radio input "true"
drag, startPoint x: 439, startPoint y: 258, endPoint x: 445, endPoint y: 261, distance: 6.4
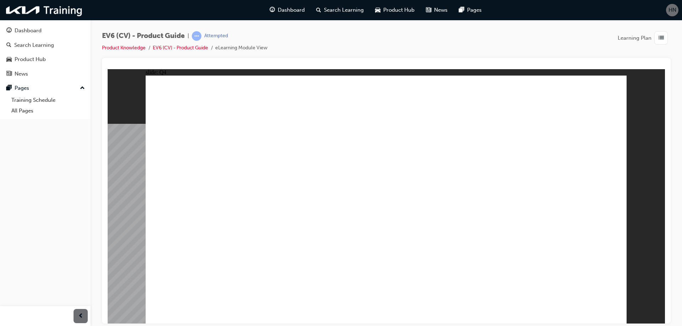
radio input "true"
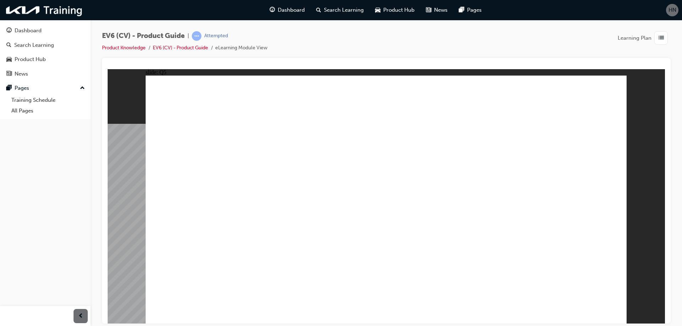
radio input "true"
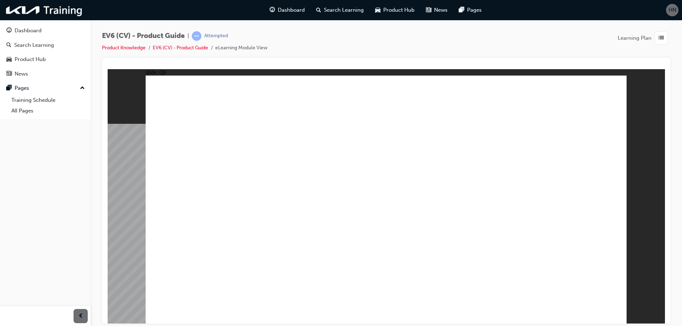
radio input "true"
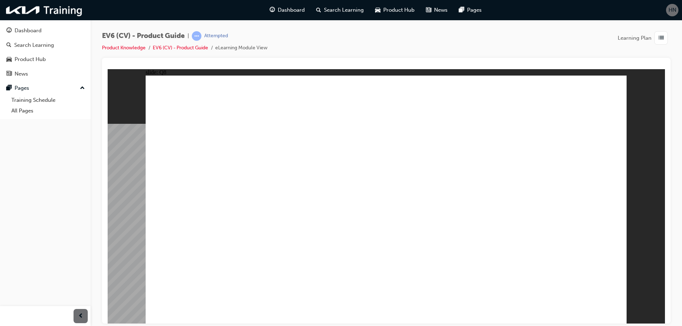
radio input "true"
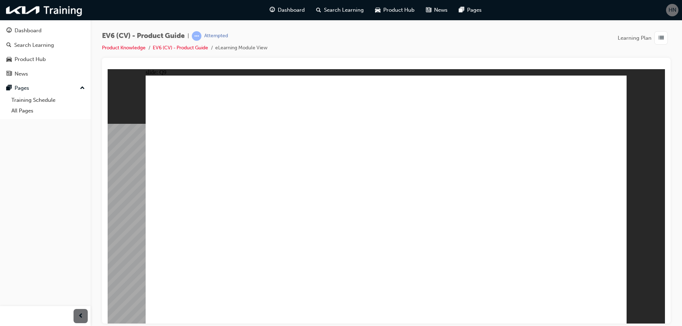
radio input "true"
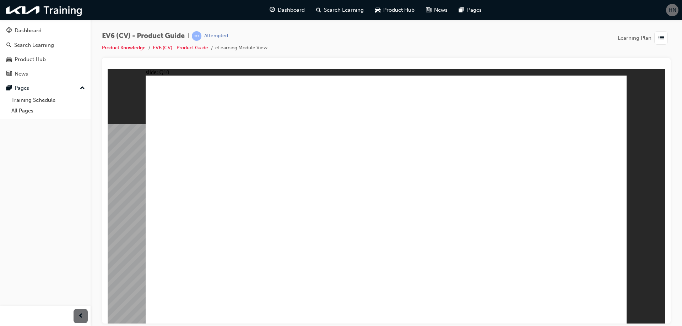
radio input "true"
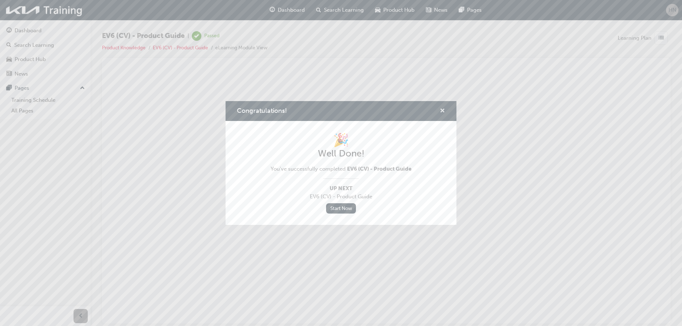
click at [442, 111] on span "cross-icon" at bounding box center [441, 111] width 5 height 6
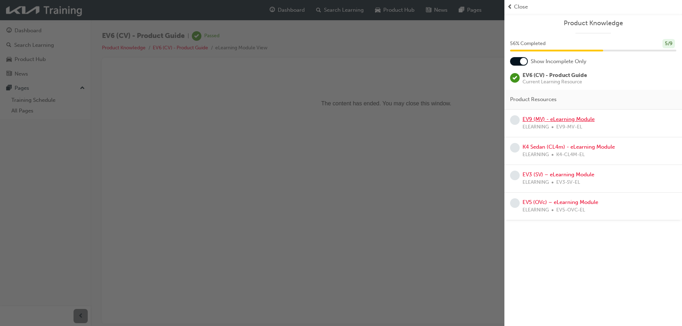
click at [538, 117] on link "EV9 (MV) - eLearning Module" at bounding box center [558, 119] width 72 height 6
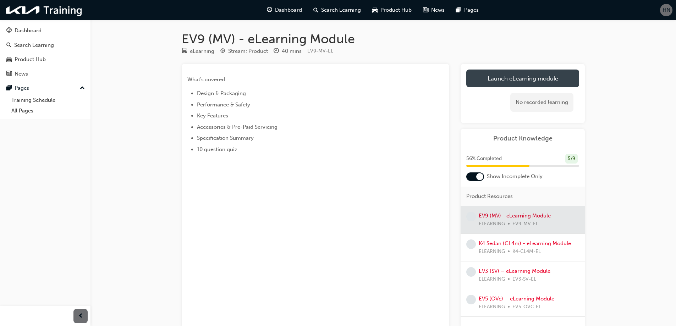
click at [527, 77] on link "Launch eLearning module" at bounding box center [522, 79] width 113 height 18
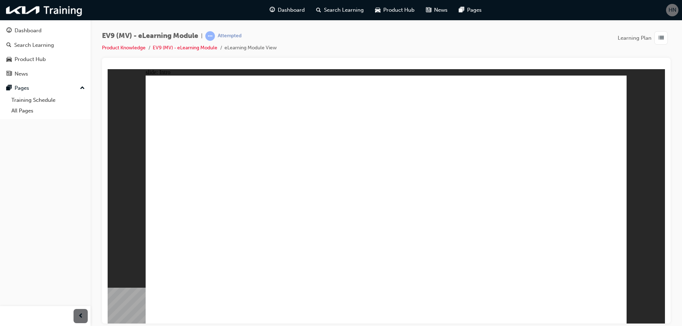
click at [108, 69] on image at bounding box center [108, 69] width 0 height 0
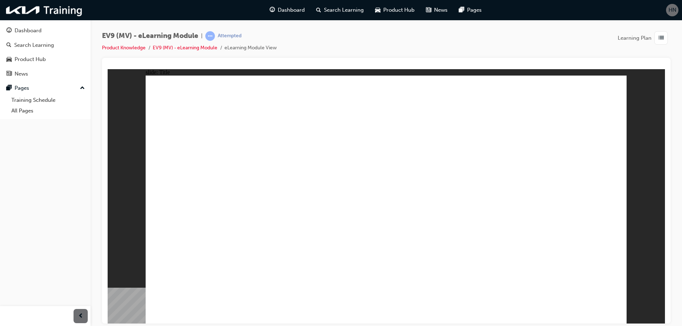
click at [108, 69] on image at bounding box center [108, 69] width 0 height 0
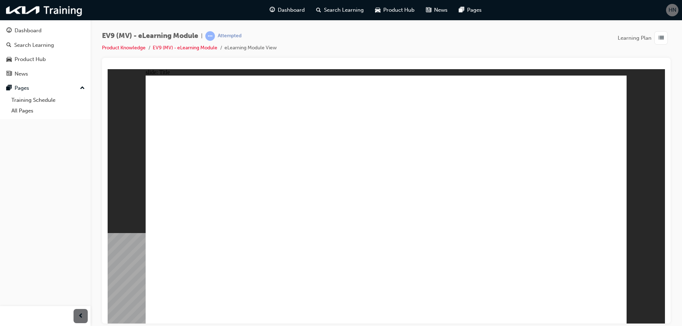
click at [192, 48] on link "EV9 (MV) - eLearning Module" at bounding box center [185, 48] width 65 height 6
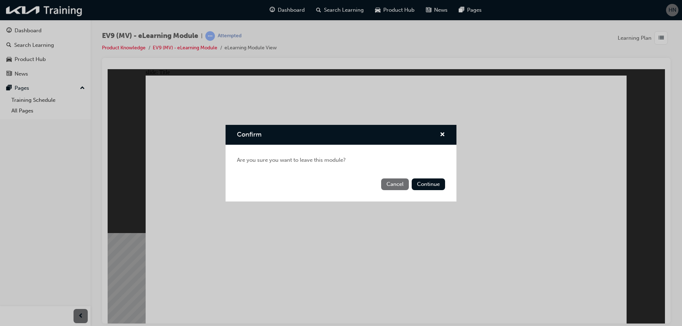
drag, startPoint x: 394, startPoint y: 190, endPoint x: 77, endPoint y: 229, distance: 319.4
click at [394, 190] on button "Cancel" at bounding box center [395, 185] width 28 height 12
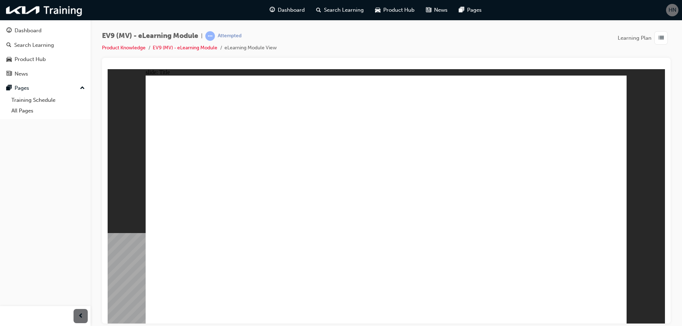
click at [108, 69] on image at bounding box center [108, 69] width 0 height 0
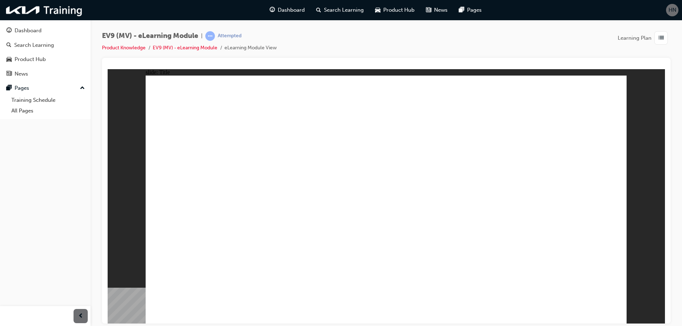
click at [108, 69] on image at bounding box center [108, 69] width 0 height 0
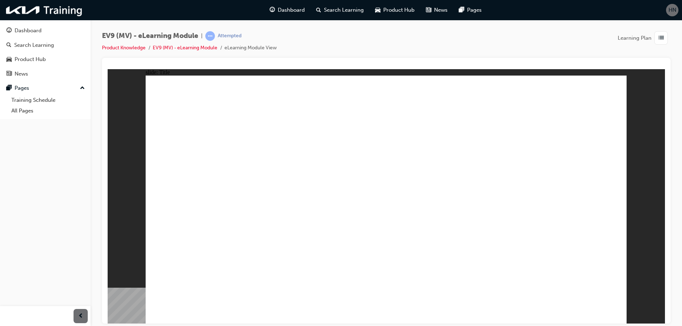
click at [108, 69] on image at bounding box center [108, 69] width 0 height 0
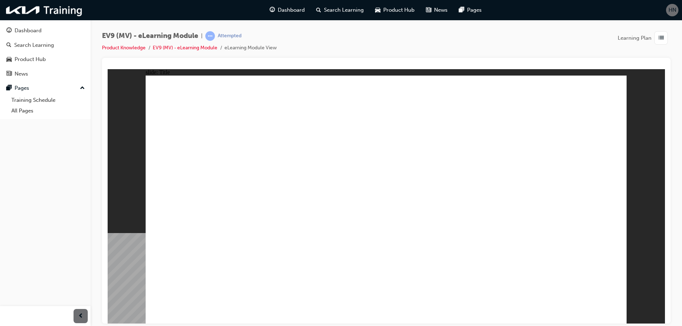
click at [182, 48] on link "EV9 (MV) - eLearning Module" at bounding box center [185, 48] width 65 height 6
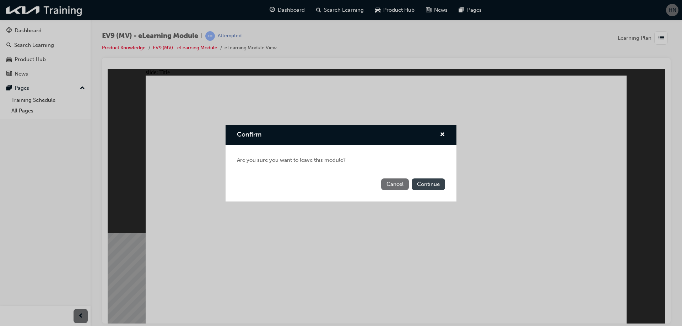
click at [432, 182] on button "Continue" at bounding box center [427, 185] width 33 height 12
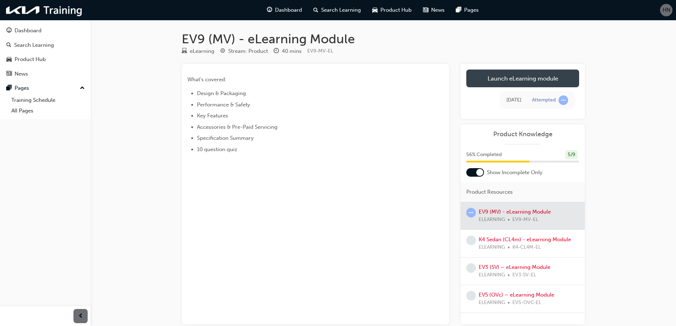
click at [526, 83] on link "Launch eLearning module" at bounding box center [522, 79] width 113 height 18
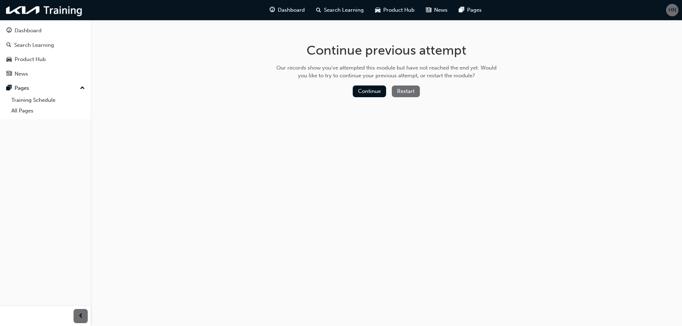
click at [403, 95] on button "Restart" at bounding box center [406, 92] width 28 height 12
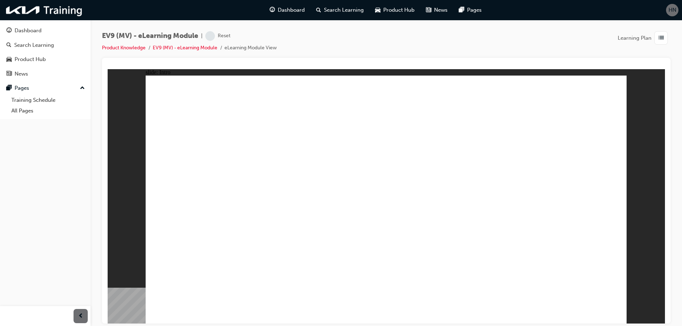
click at [108, 69] on image at bounding box center [108, 69] width 0 height 0
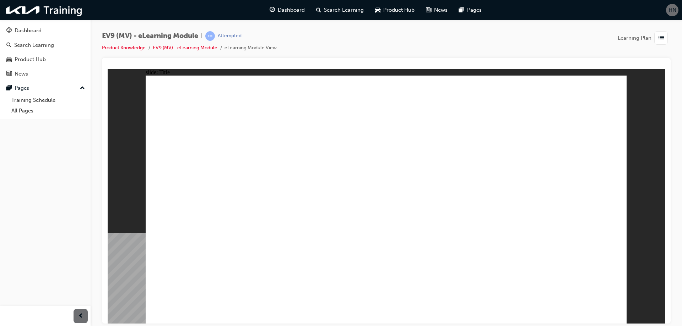
click at [668, 39] on div "button" at bounding box center [662, 37] width 16 height 13
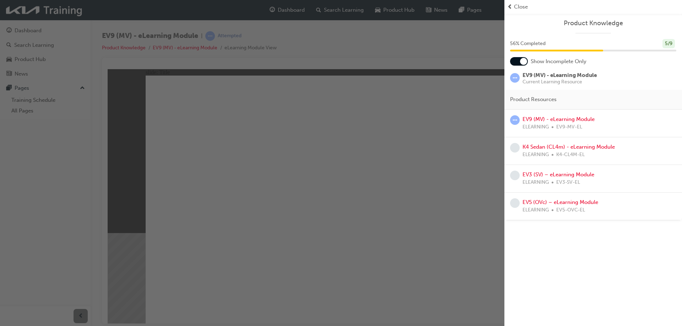
click at [501, 102] on div "button" at bounding box center [252, 163] width 504 height 326
